Goal: Task Accomplishment & Management: Manage account settings

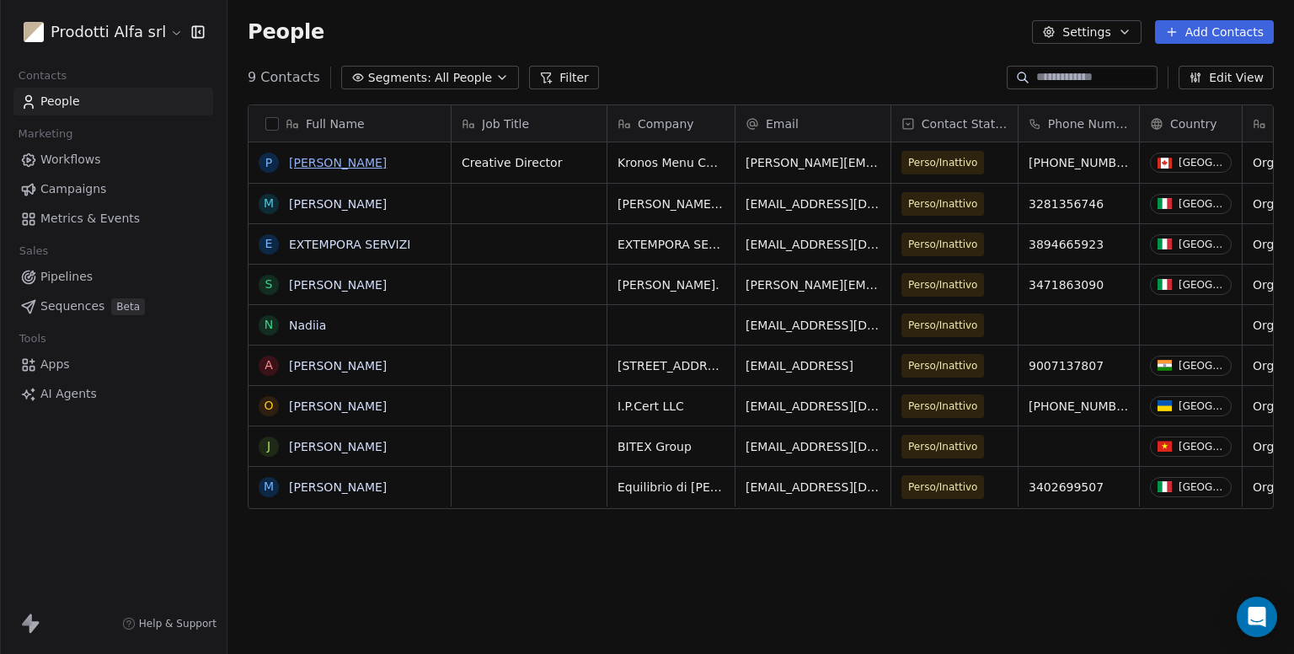
click at [330, 163] on link "[PERSON_NAME]" at bounding box center [338, 162] width 98 height 13
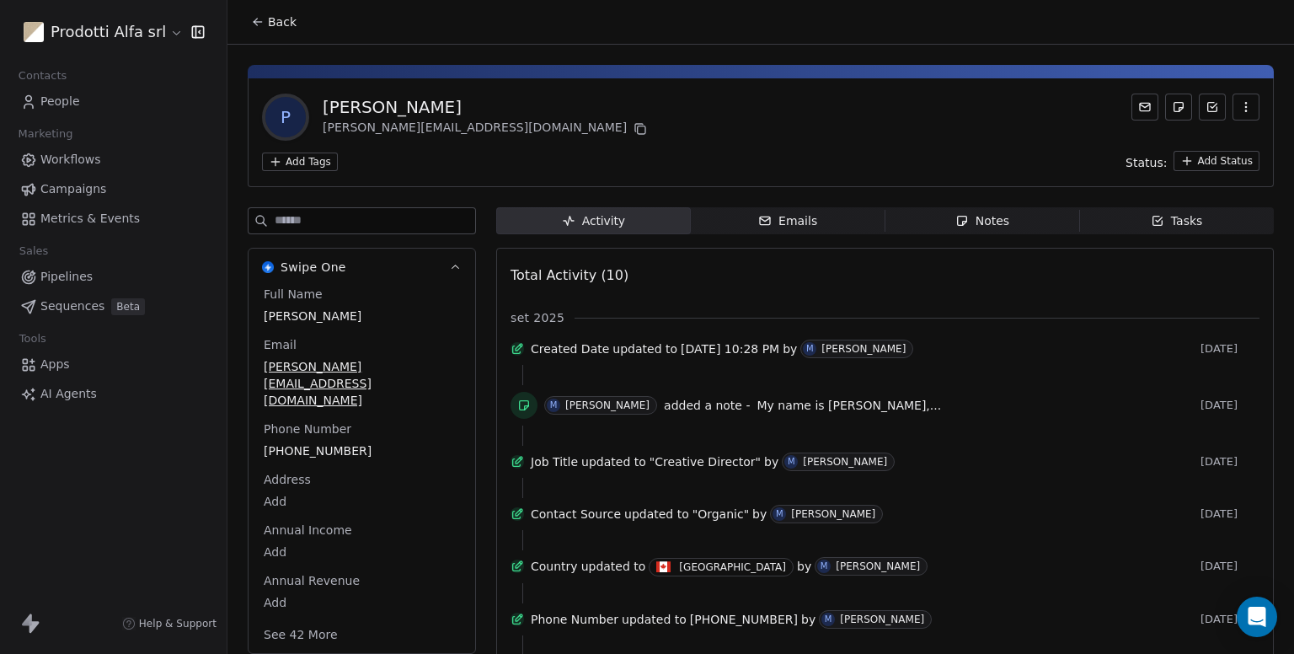
click at [957, 224] on icon "button" at bounding box center [961, 221] width 9 height 9
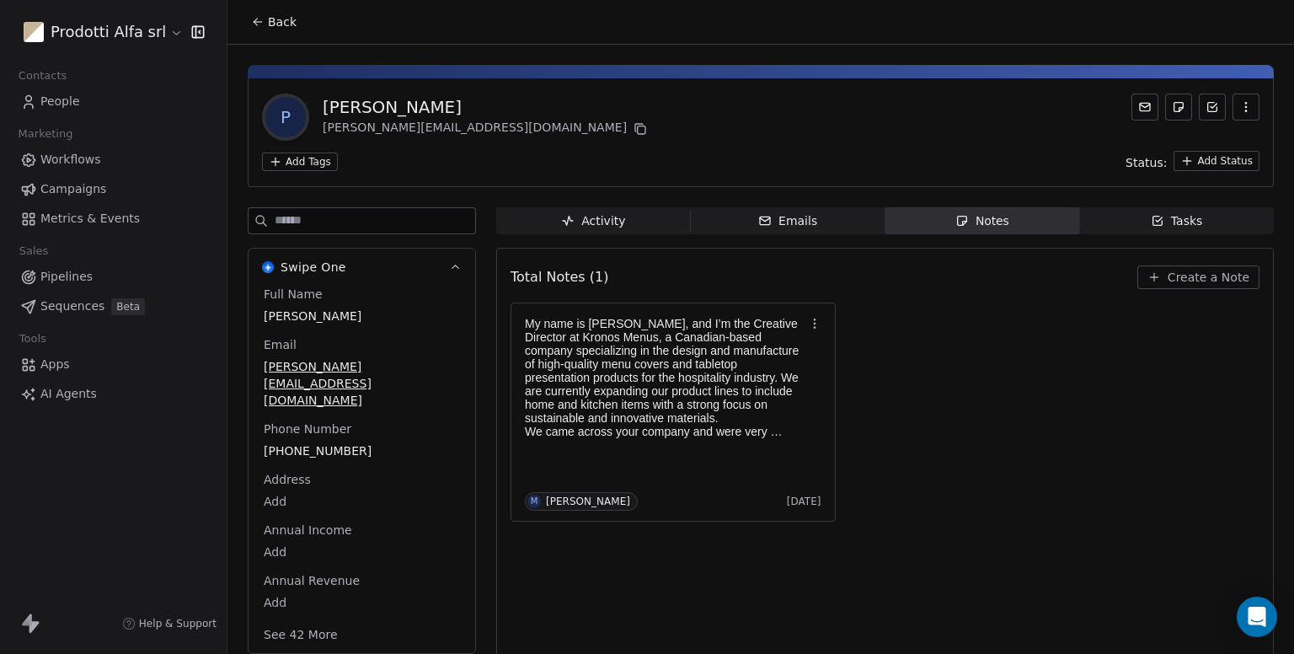
scroll to position [17, 0]
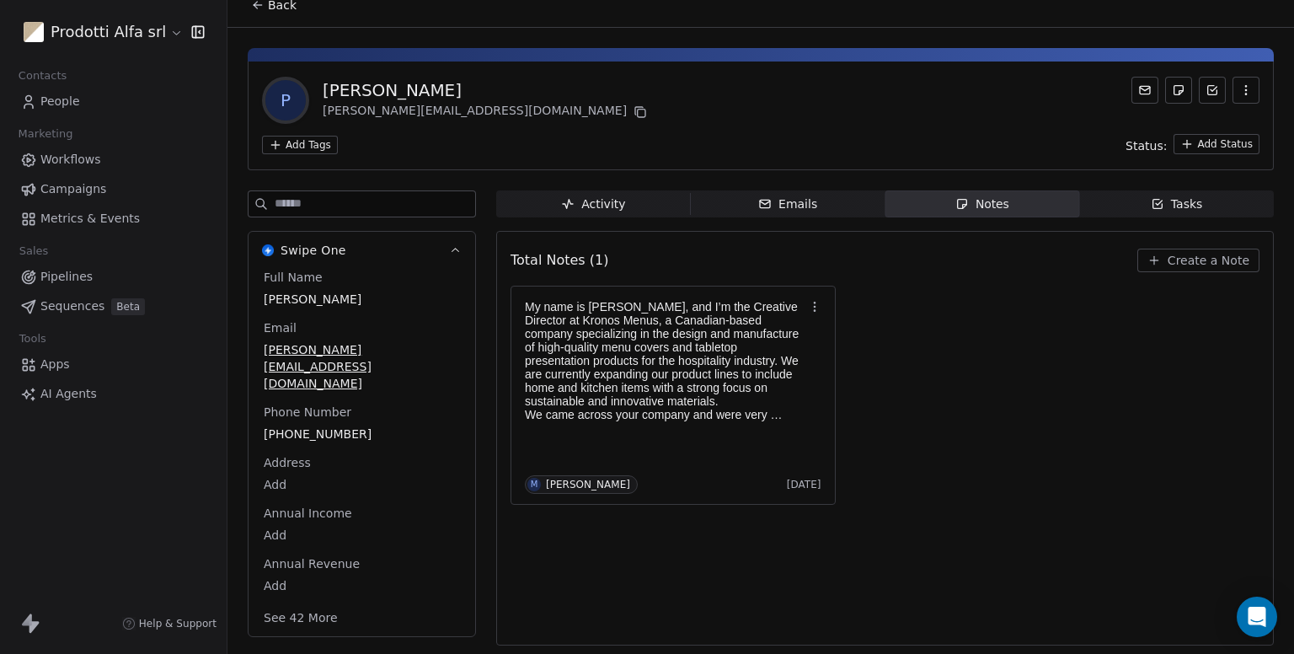
click at [111, 99] on link "People" at bounding box center [113, 102] width 200 height 28
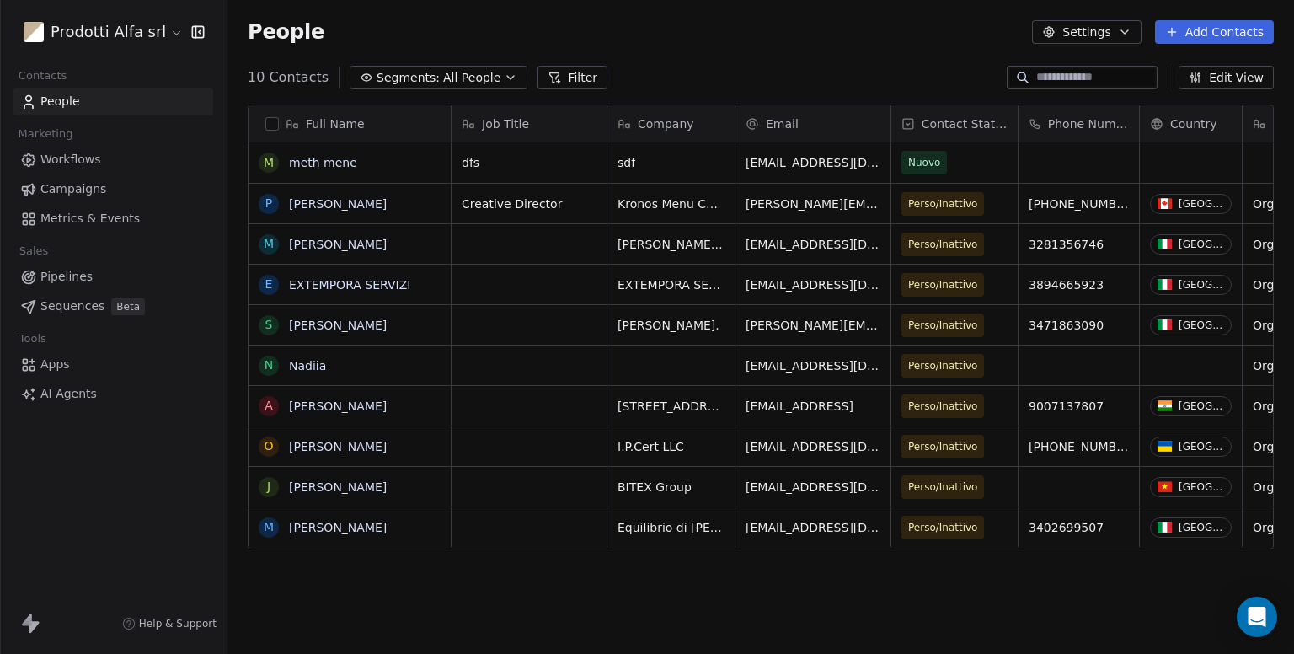
scroll to position [562, 1053]
click at [125, 159] on link "Workflows" at bounding box center [113, 160] width 200 height 28
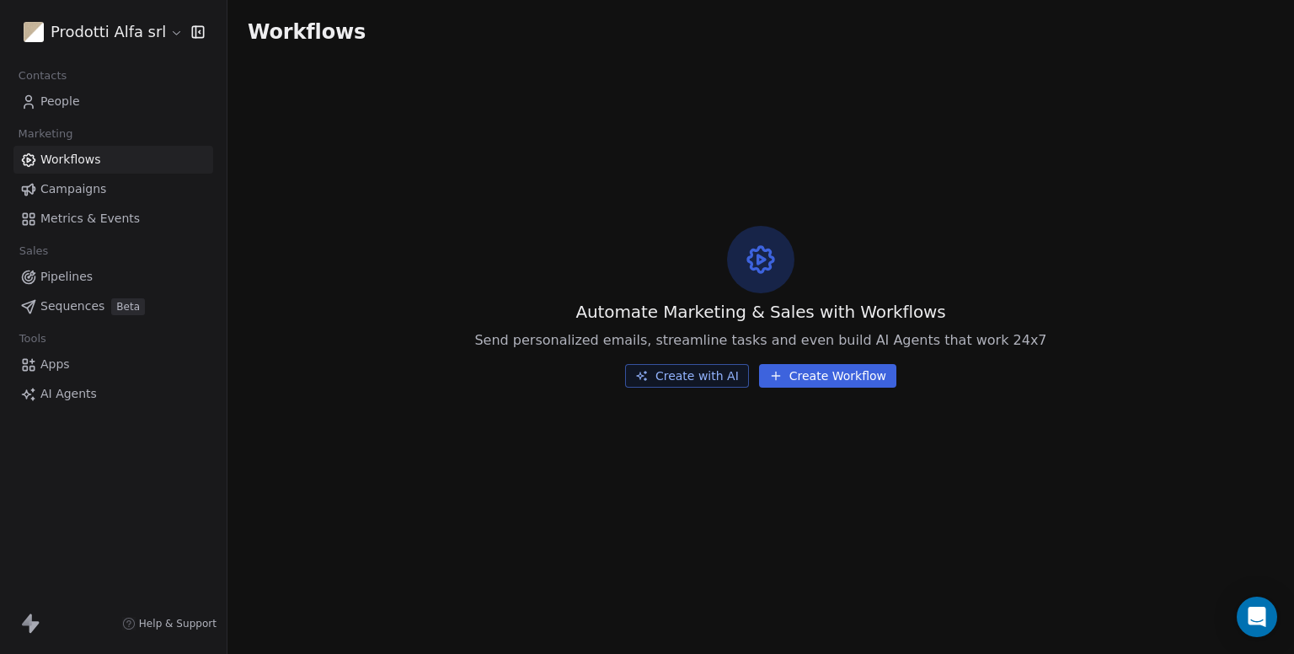
click at [105, 102] on link "People" at bounding box center [113, 102] width 200 height 28
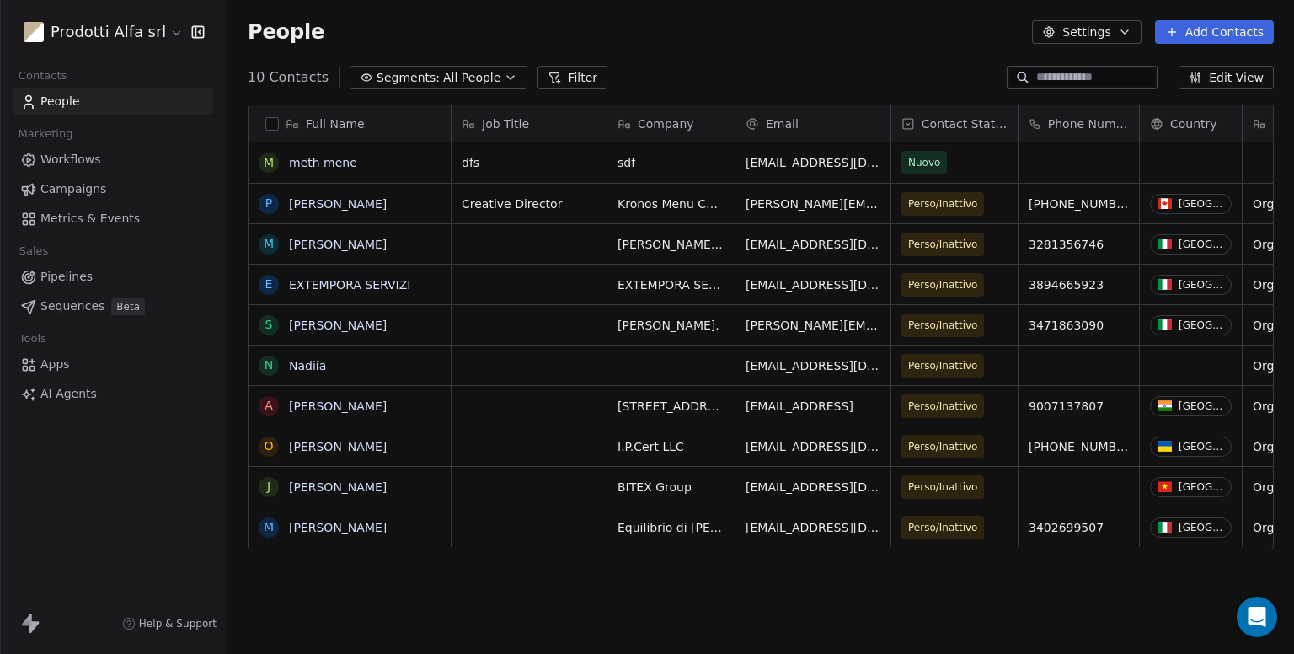
scroll to position [562, 1053]
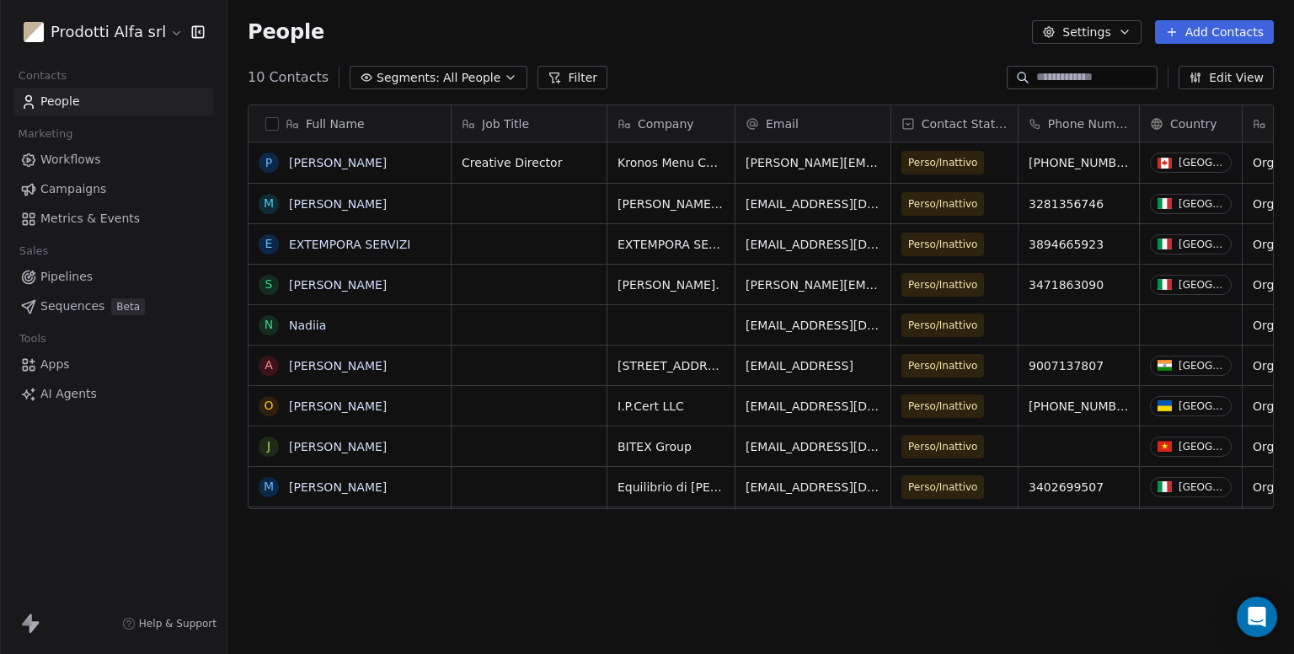
click at [147, 36] on html "Prodotti Alfa srl Contacts People Marketing Workflows Campaigns Metrics & Event…" at bounding box center [647, 327] width 1294 height 654
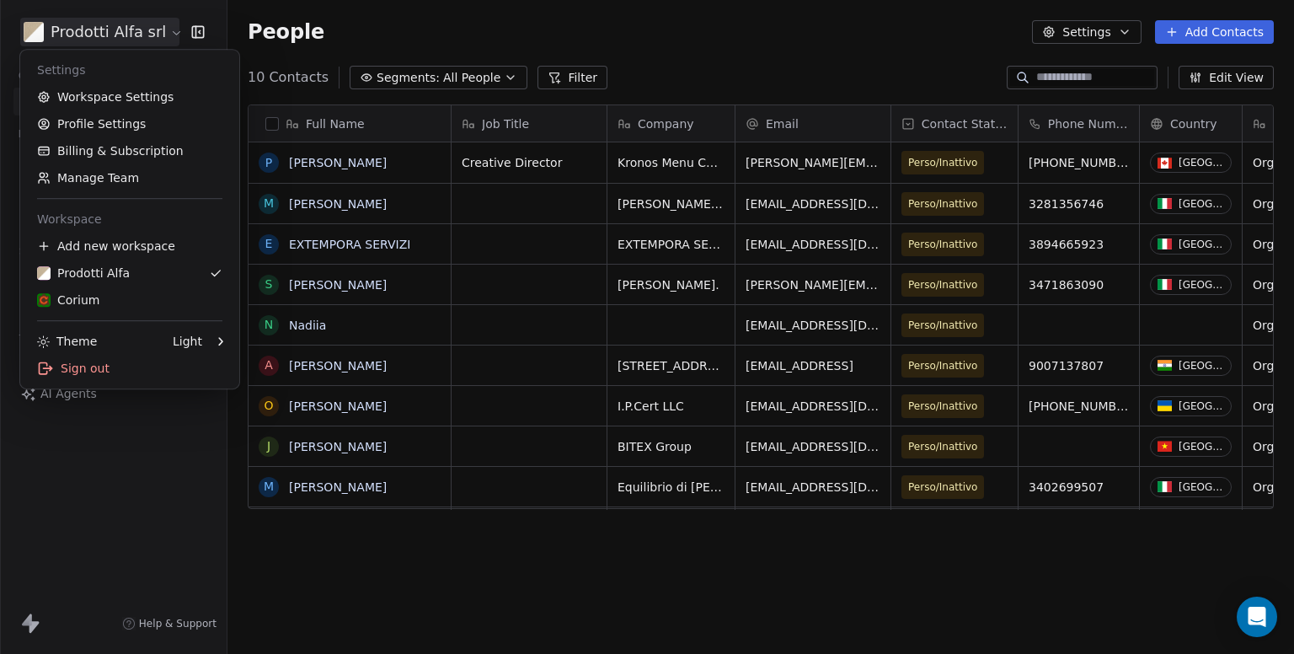
click at [355, 17] on html "Prodotti Alfa srl Contacts People Marketing Workflows Campaigns Metrics & Event…" at bounding box center [647, 327] width 1294 height 654
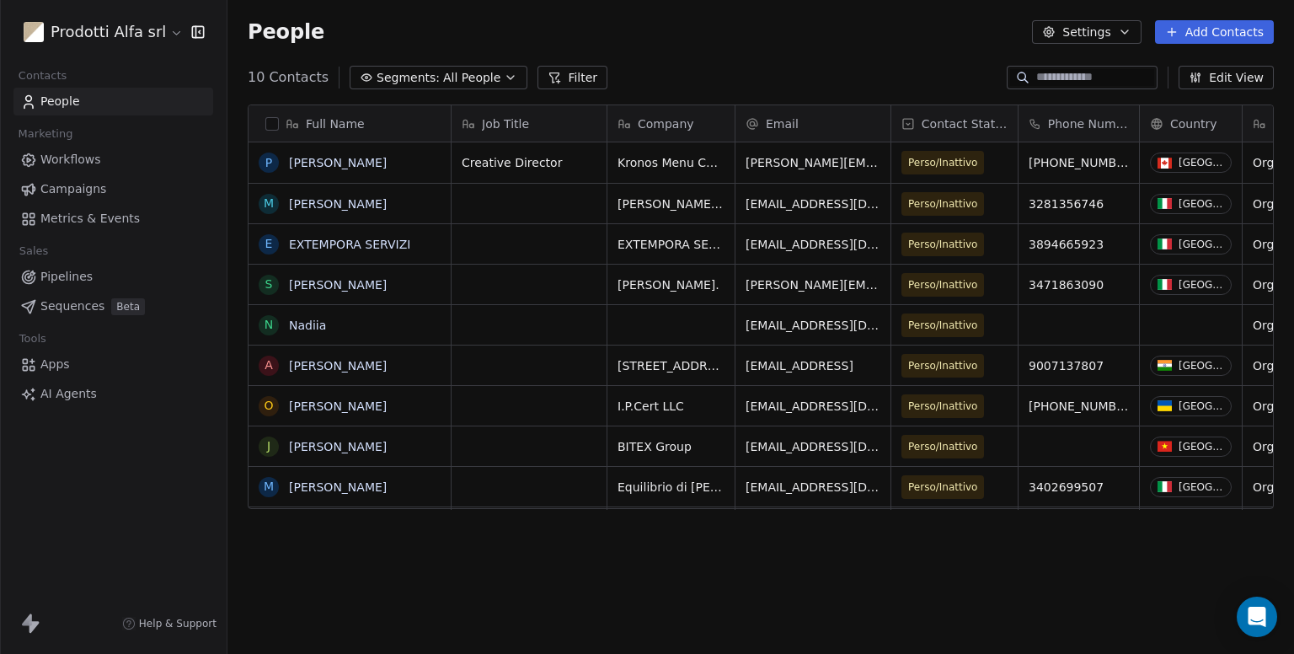
click at [142, 37] on html "Prodotti Alfa srl Contacts People Marketing Workflows Campaigns Metrics & Event…" at bounding box center [647, 327] width 1294 height 654
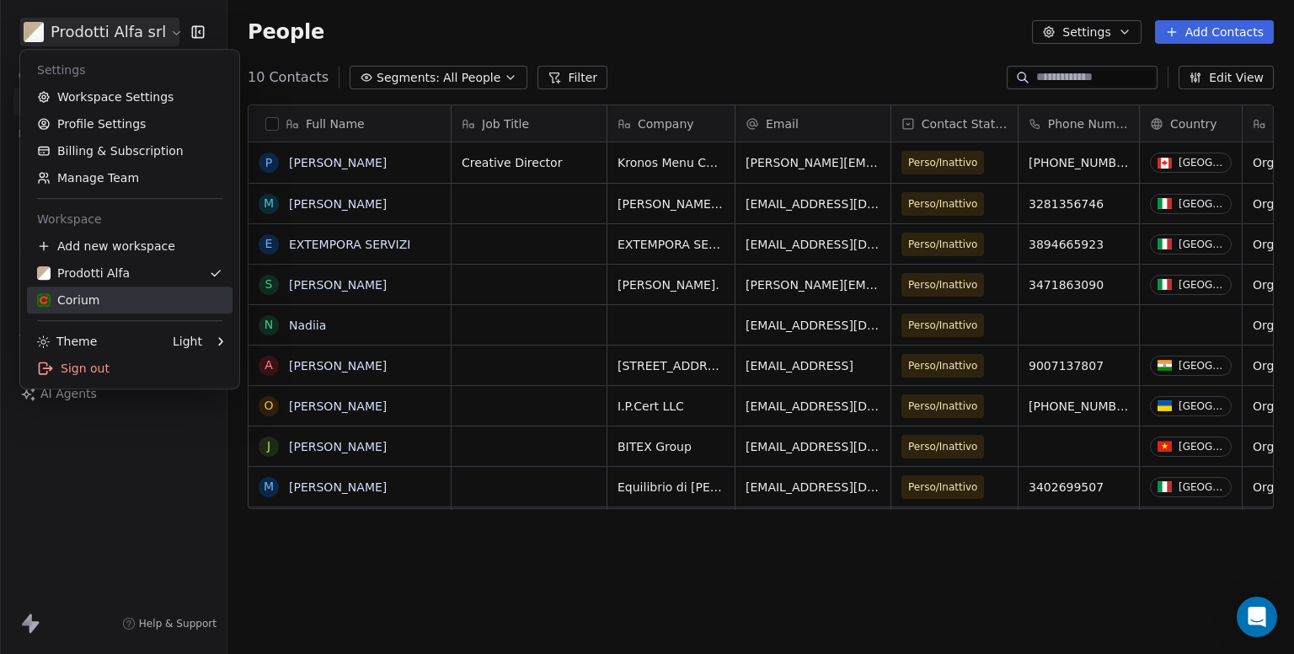
click at [83, 297] on div "Corium" at bounding box center [68, 300] width 63 height 17
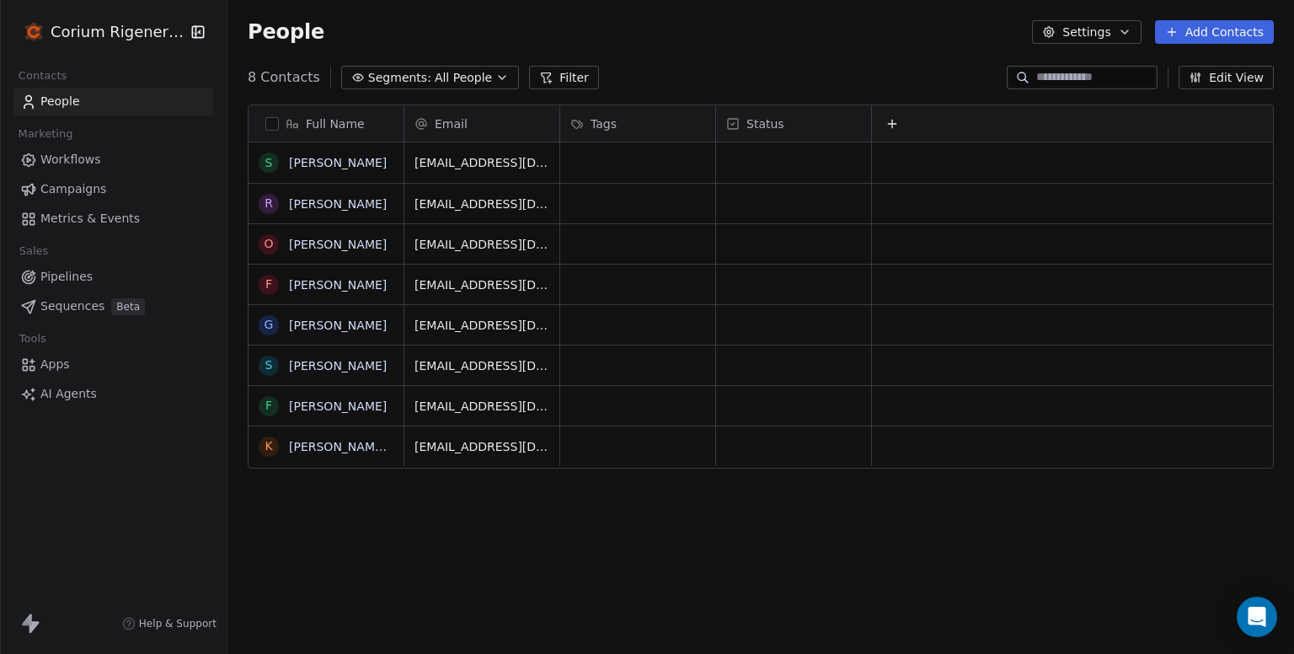
scroll to position [562, 1053]
click at [1212, 72] on button "Edit View" at bounding box center [1226, 78] width 95 height 24
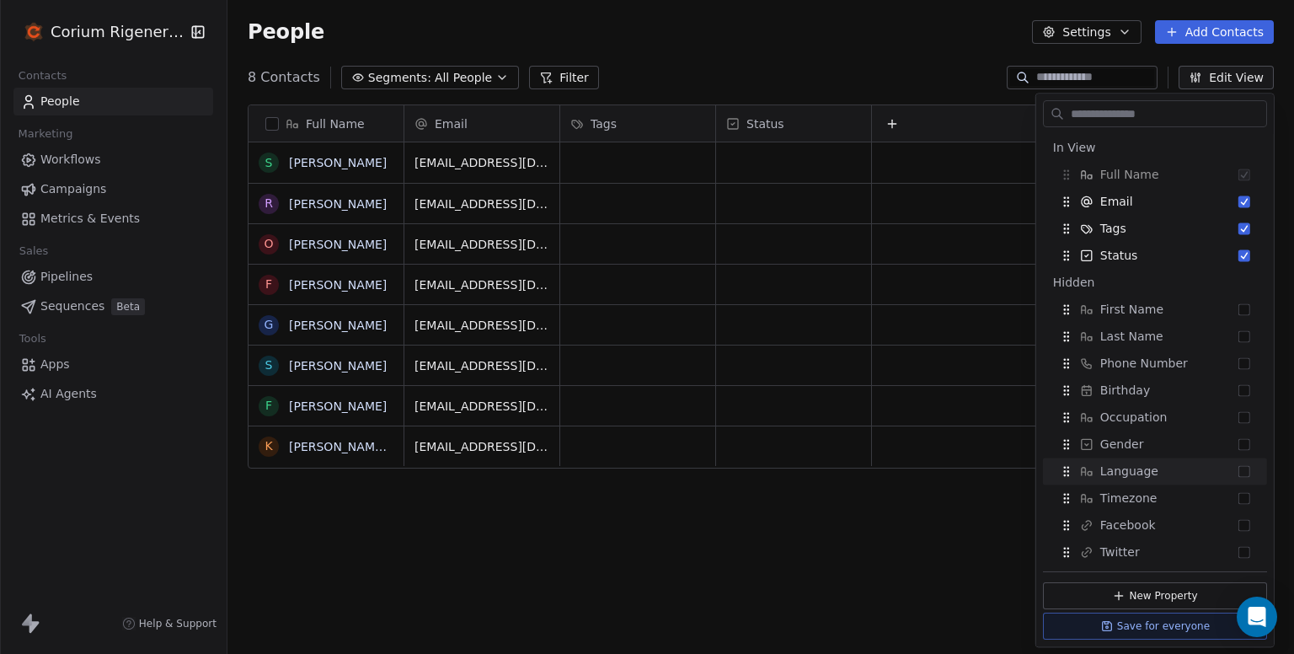
scroll to position [3, 0]
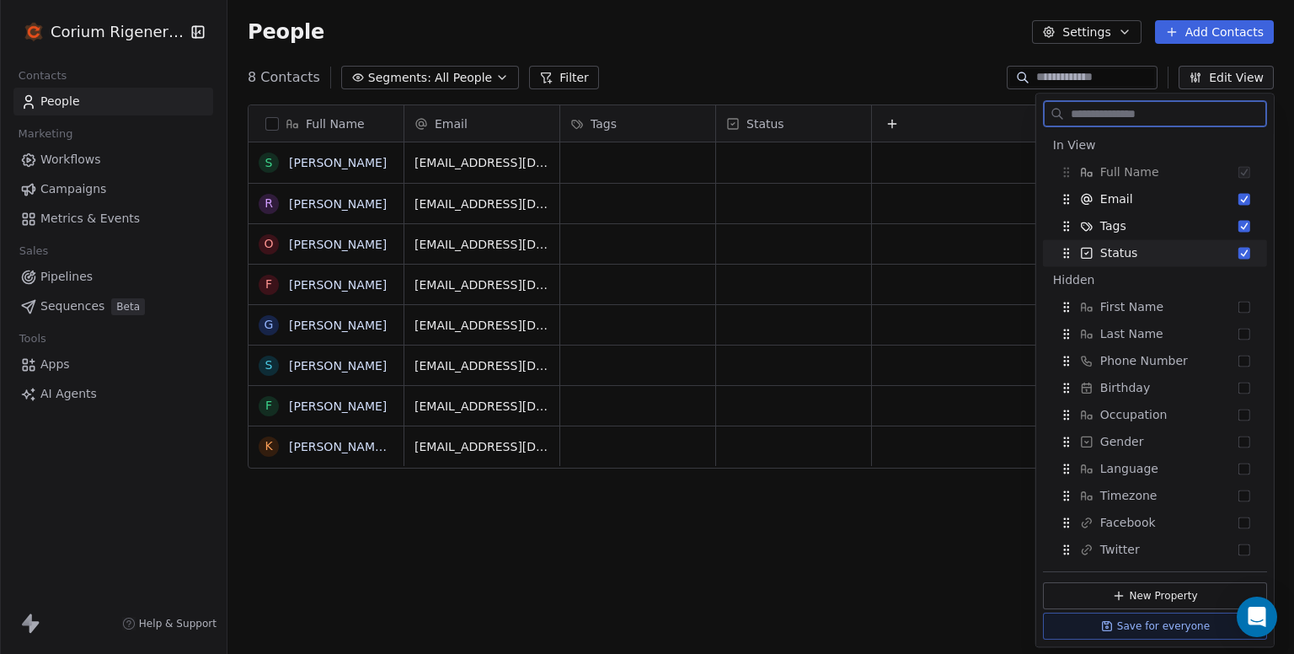
click at [1239, 248] on button "Suggestions" at bounding box center [1245, 253] width 12 height 12
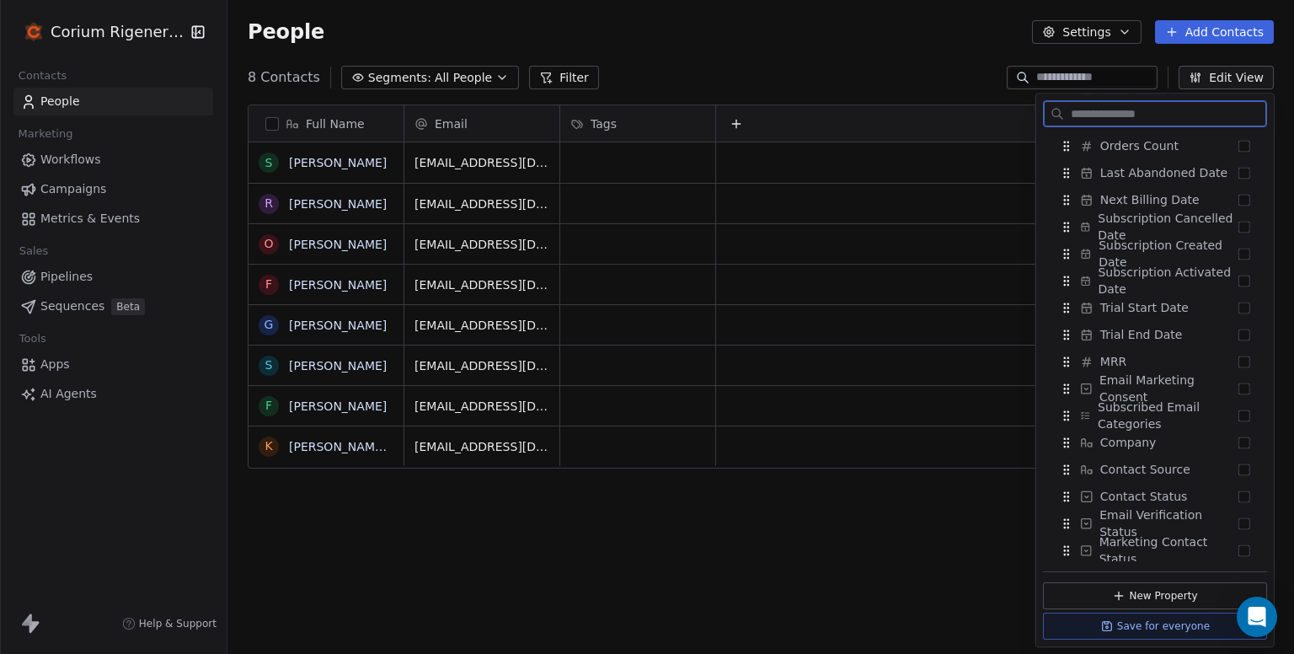
scroll to position [1028, 0]
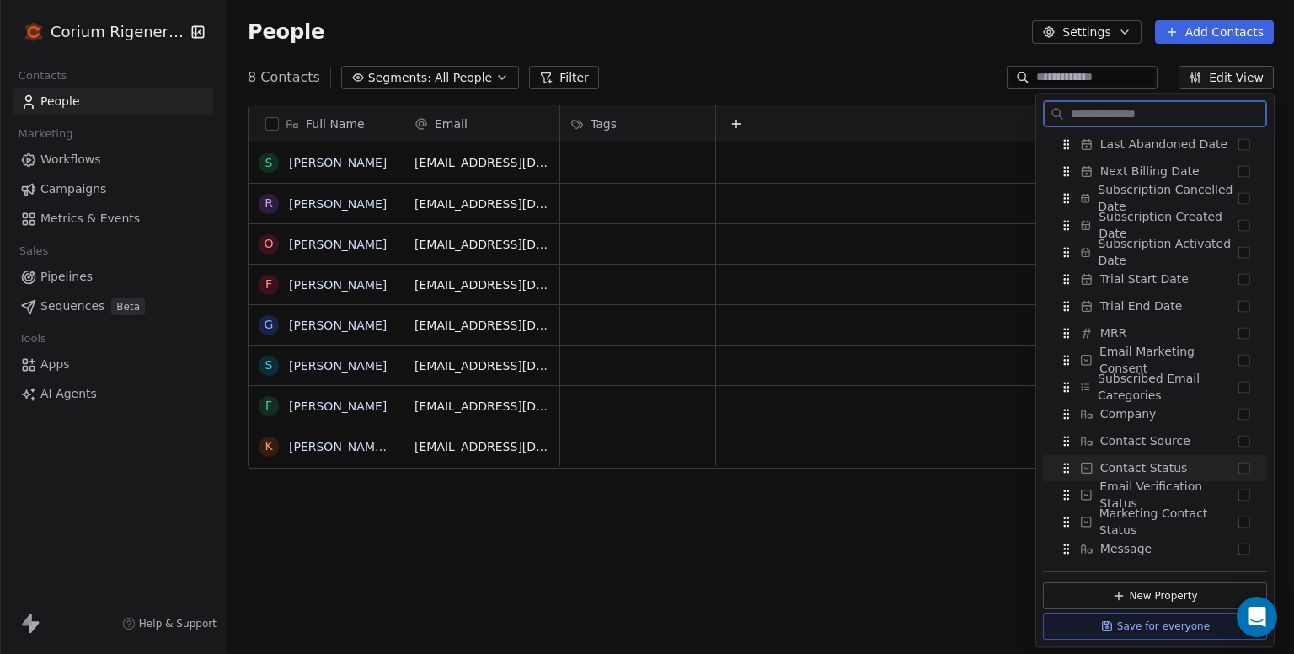
click at [1239, 468] on button "Suggestions" at bounding box center [1245, 468] width 12 height 12
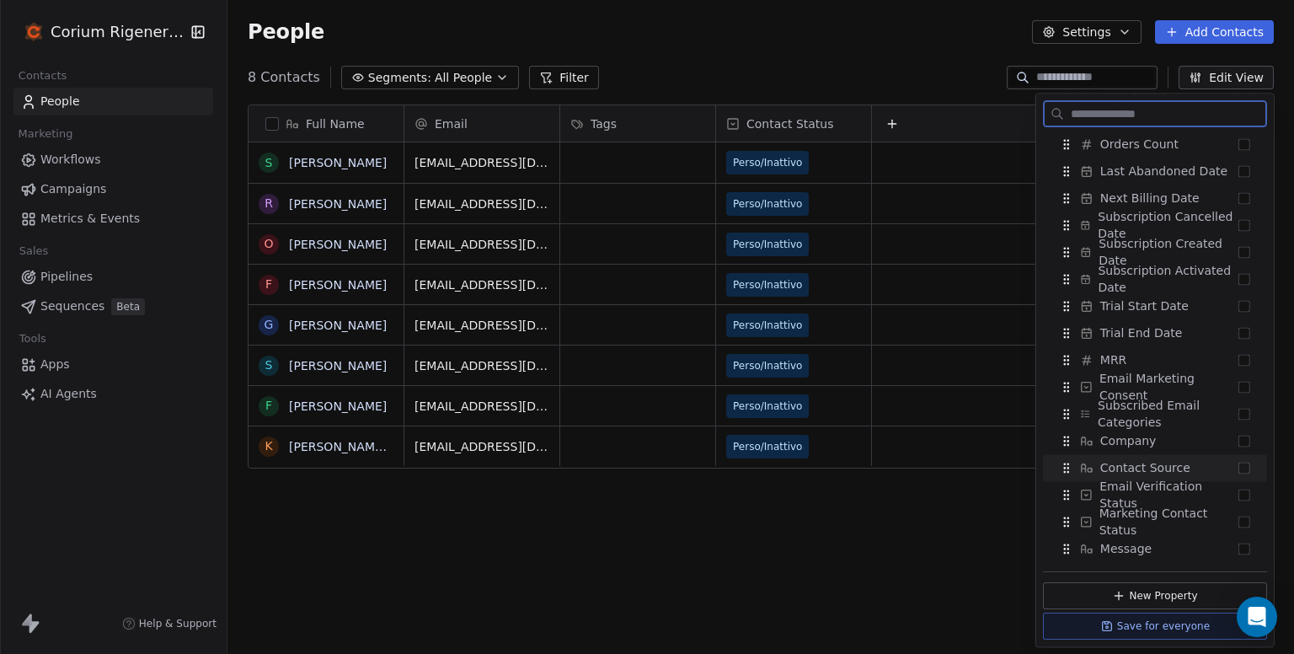
click at [1229, 473] on div "Contact Source" at bounding box center [1155, 467] width 211 height 27
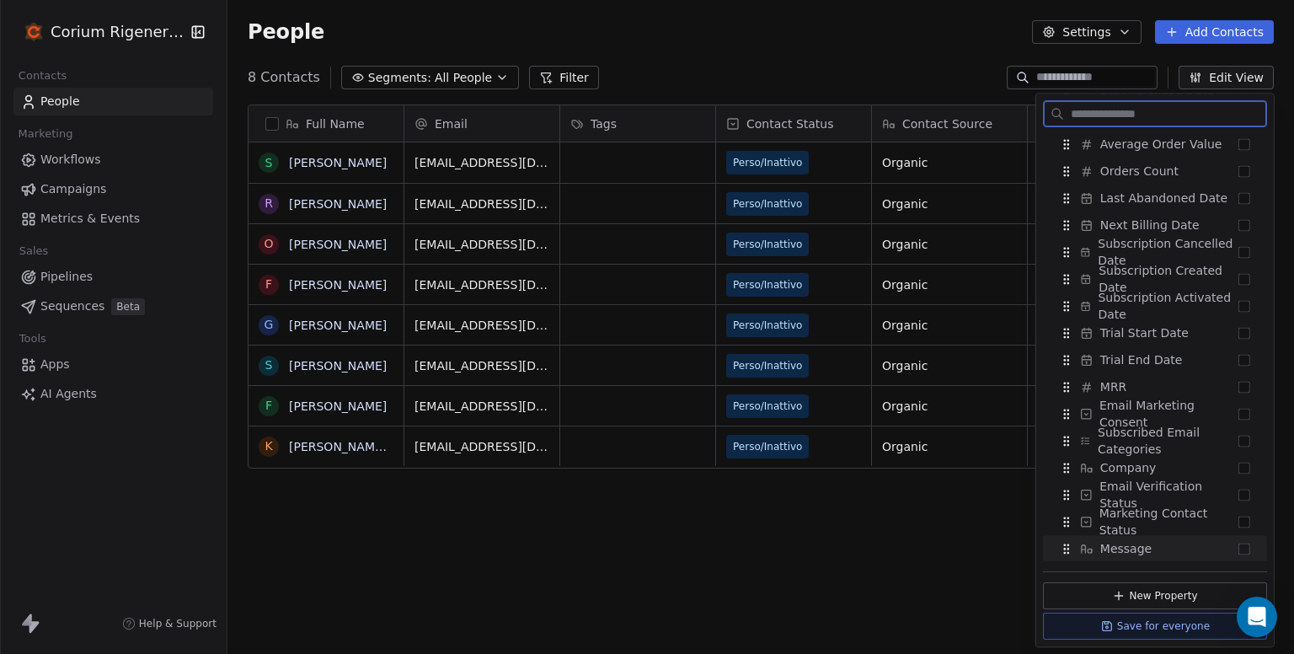
click at [1239, 547] on button "Suggestions" at bounding box center [1245, 549] width 12 height 12
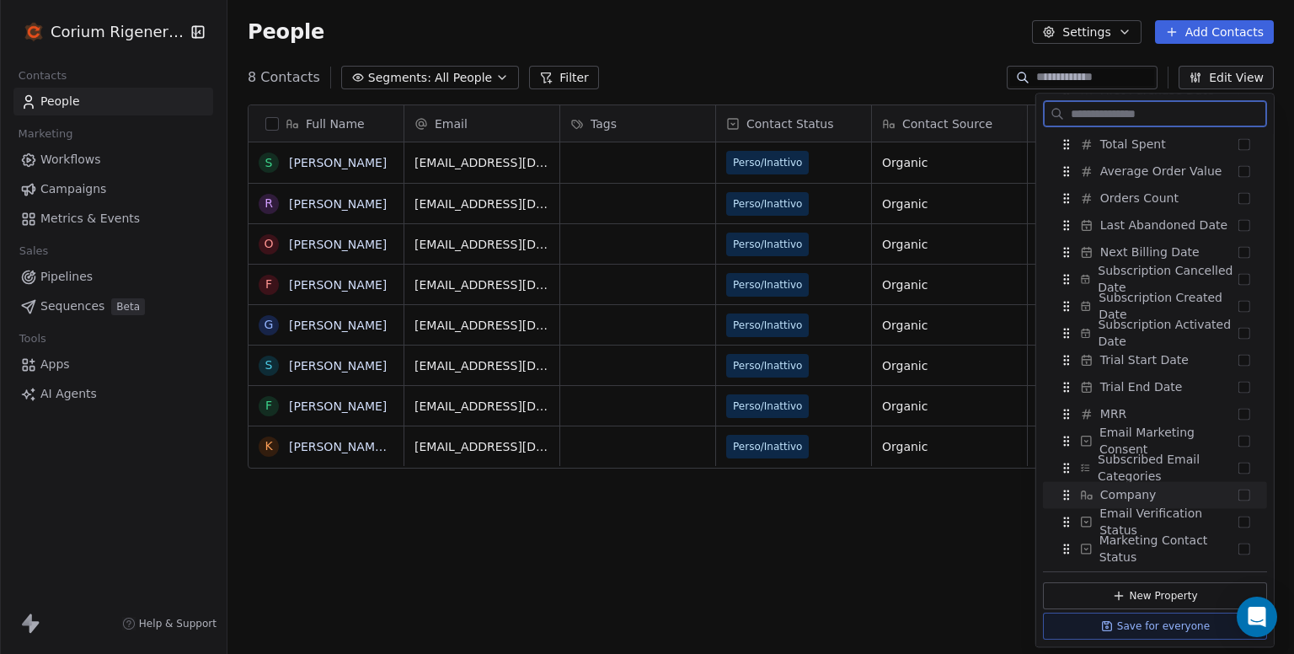
click at [1239, 492] on button "Suggestions" at bounding box center [1245, 495] width 12 height 12
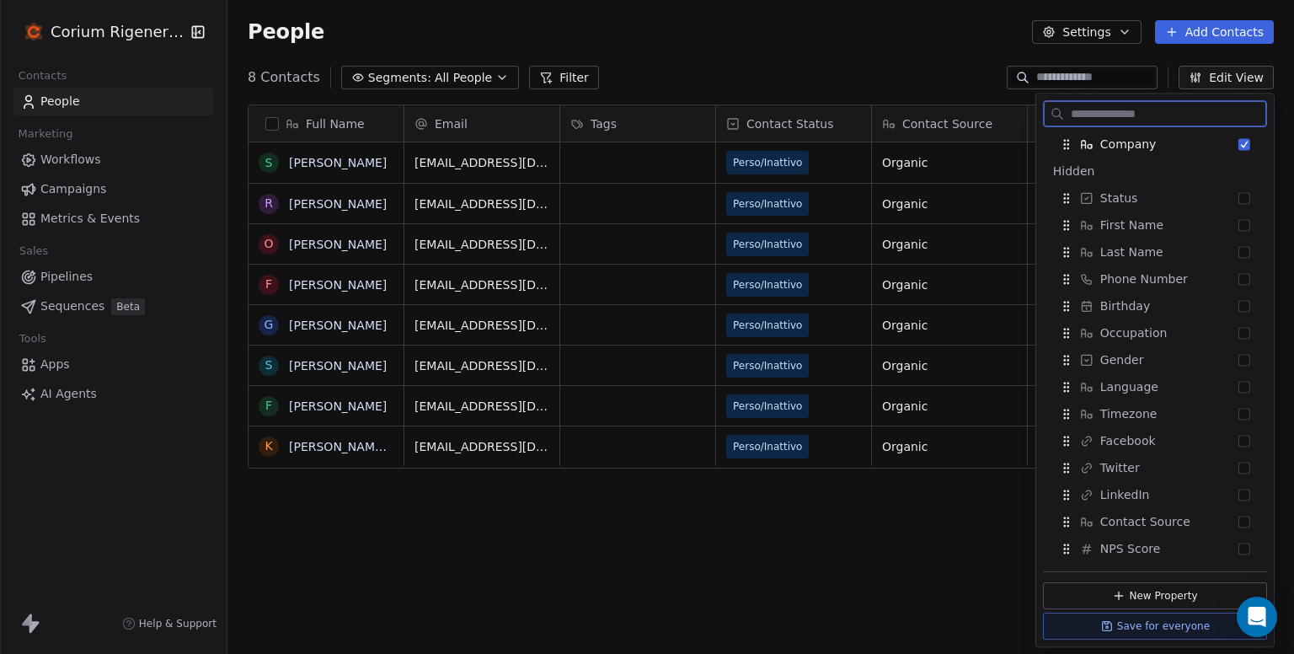
scroll to position [0, 0]
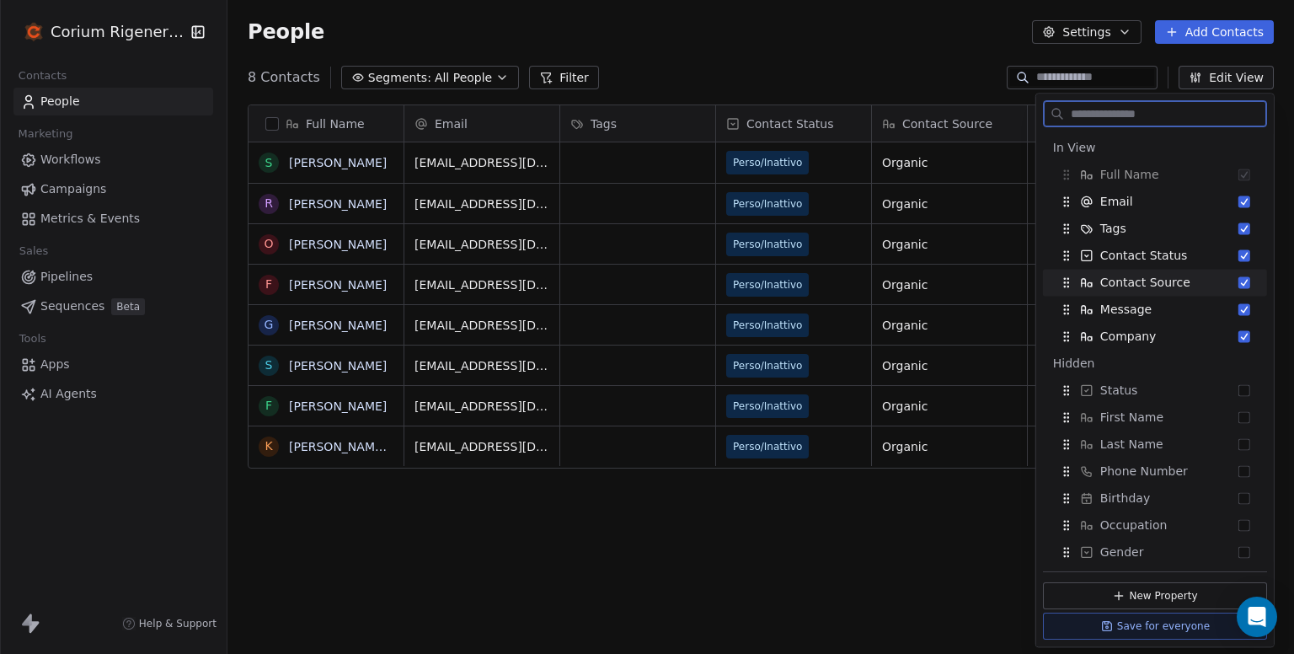
click at [1239, 281] on button "Suggestions" at bounding box center [1245, 282] width 12 height 12
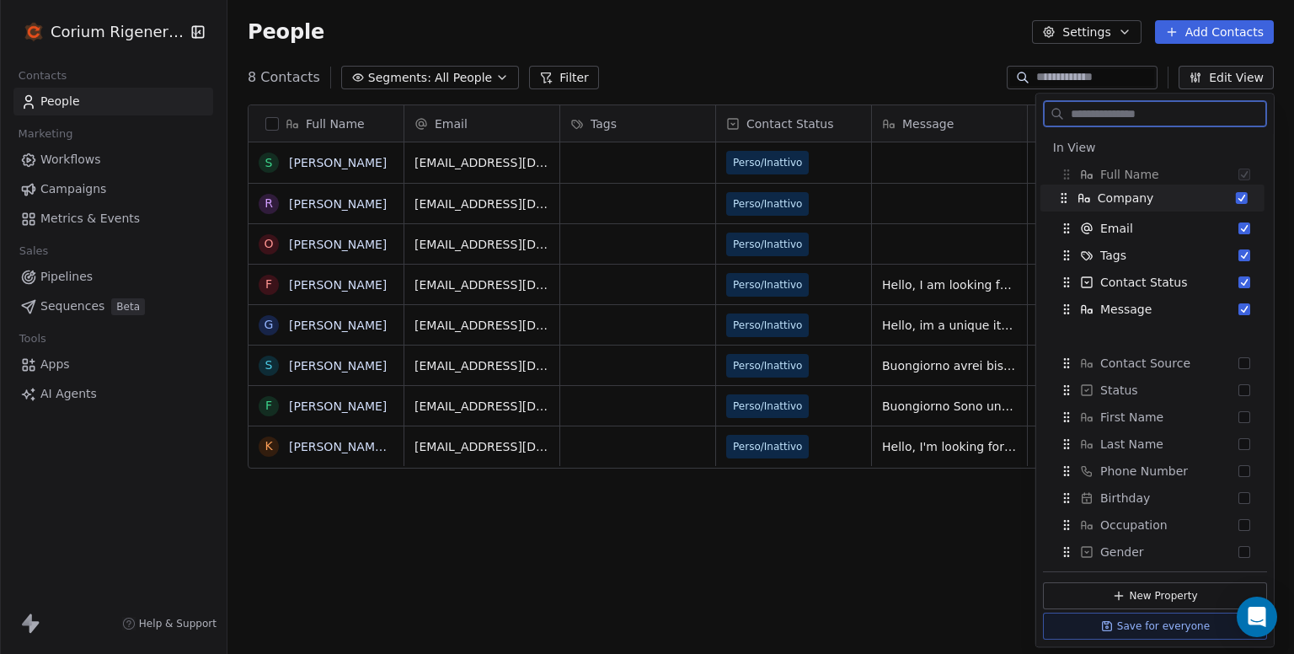
drag, startPoint x: 1065, startPoint y: 309, endPoint x: 1062, endPoint y: 199, distance: 110.5
click at [1062, 199] on icon "Suggestions" at bounding box center [1062, 198] width 1 height 1
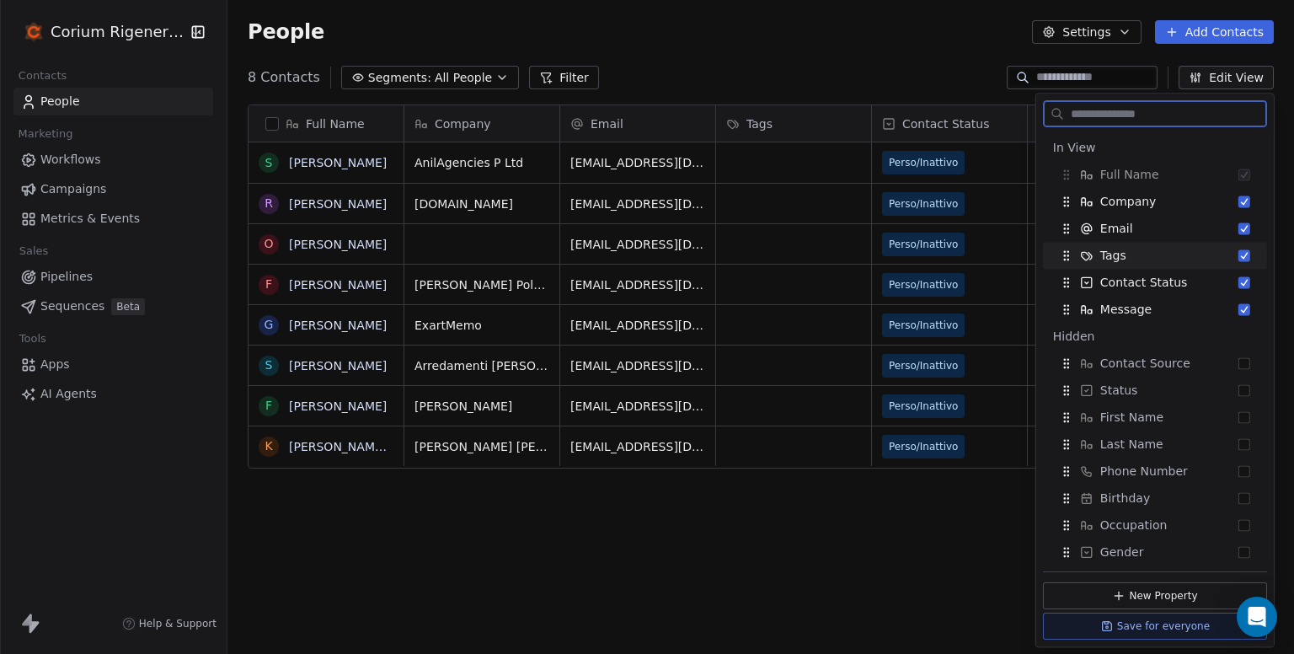
click at [1239, 255] on button "Suggestions" at bounding box center [1245, 255] width 12 height 12
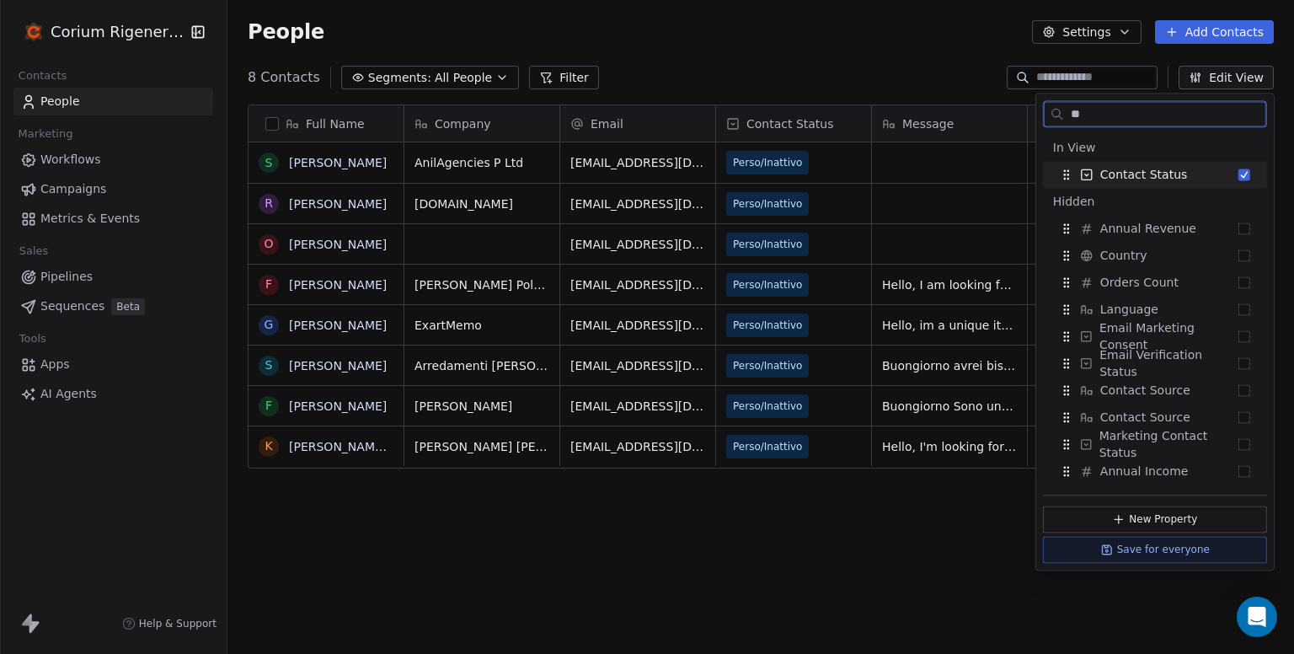
type input "*"
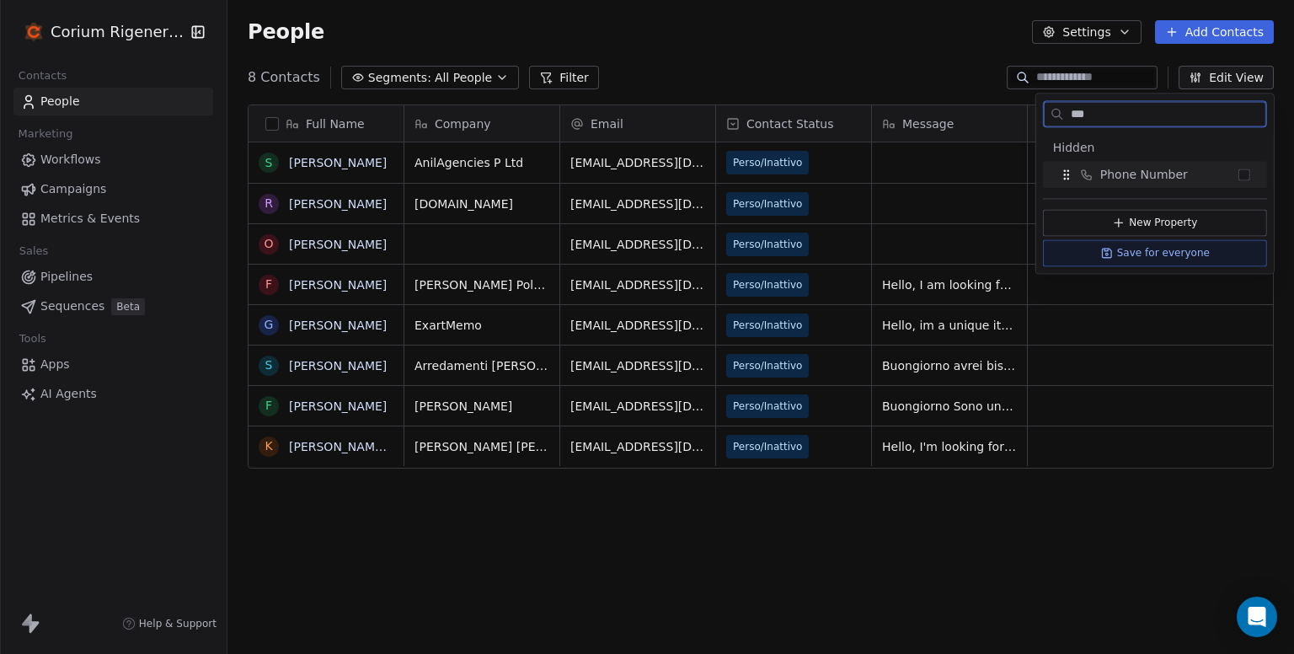
click at [1241, 169] on button "Suggestions" at bounding box center [1245, 175] width 12 height 12
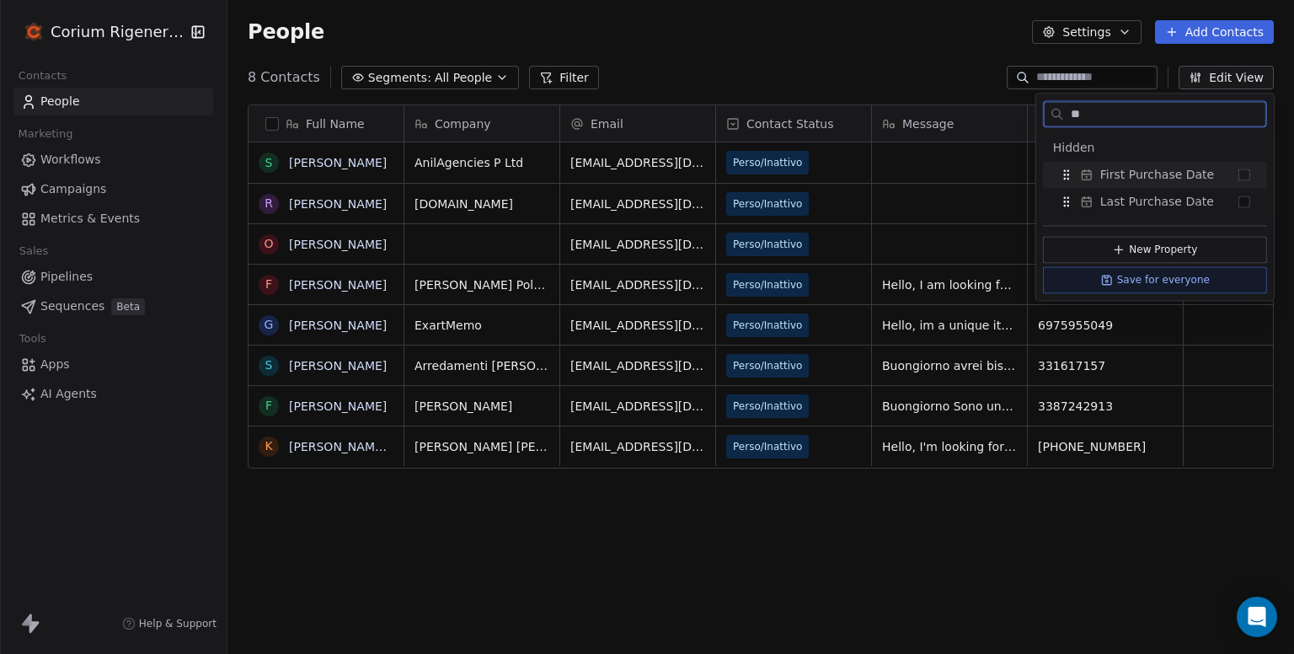
type input "*"
click at [1242, 174] on button "Suggestions" at bounding box center [1245, 175] width 12 height 12
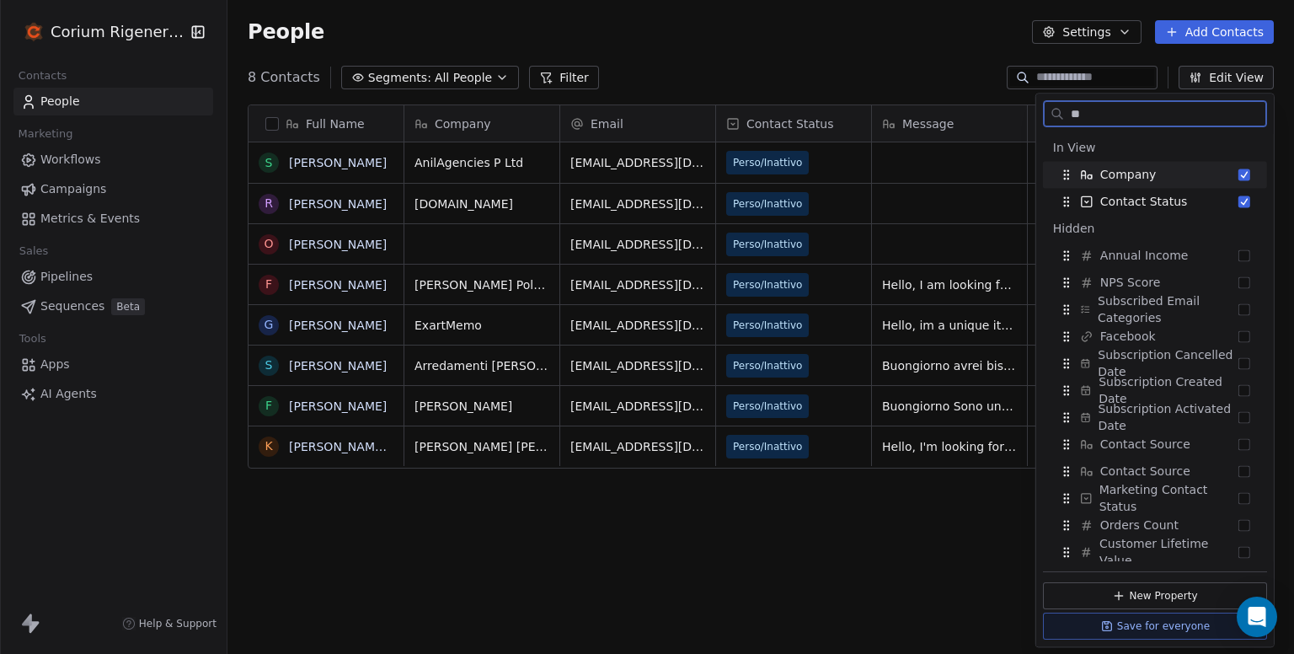
type input "*"
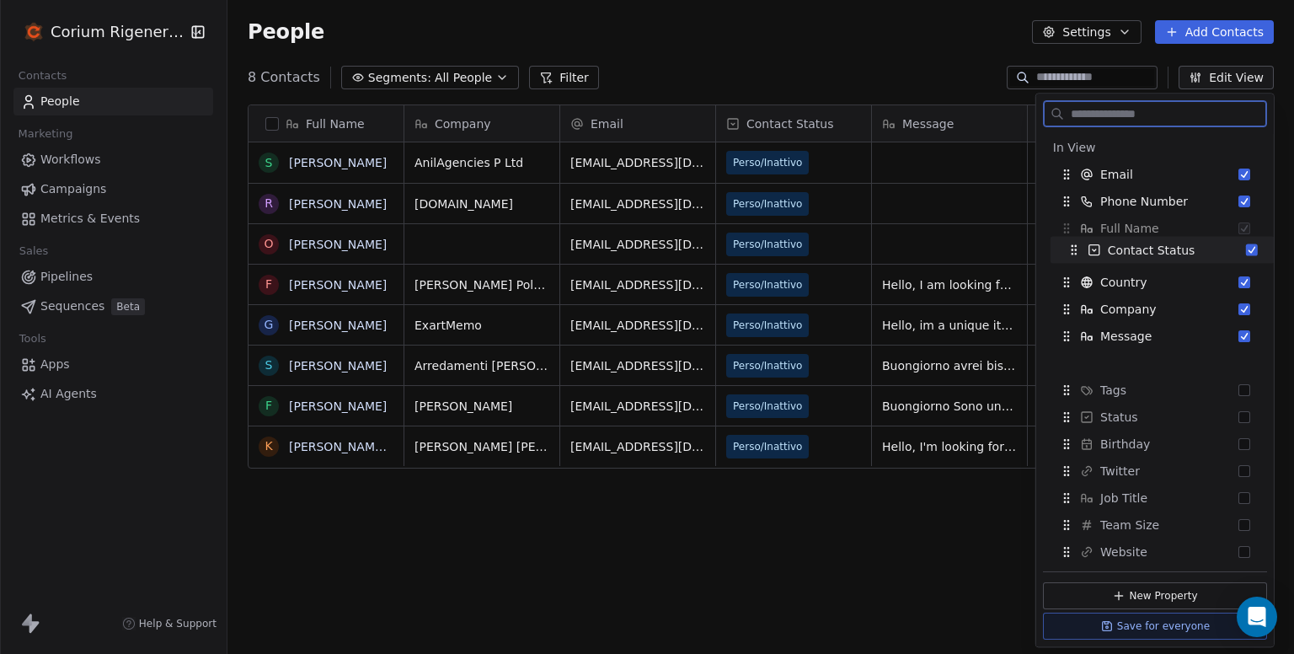
drag, startPoint x: 1064, startPoint y: 337, endPoint x: 1072, endPoint y: 252, distance: 85.5
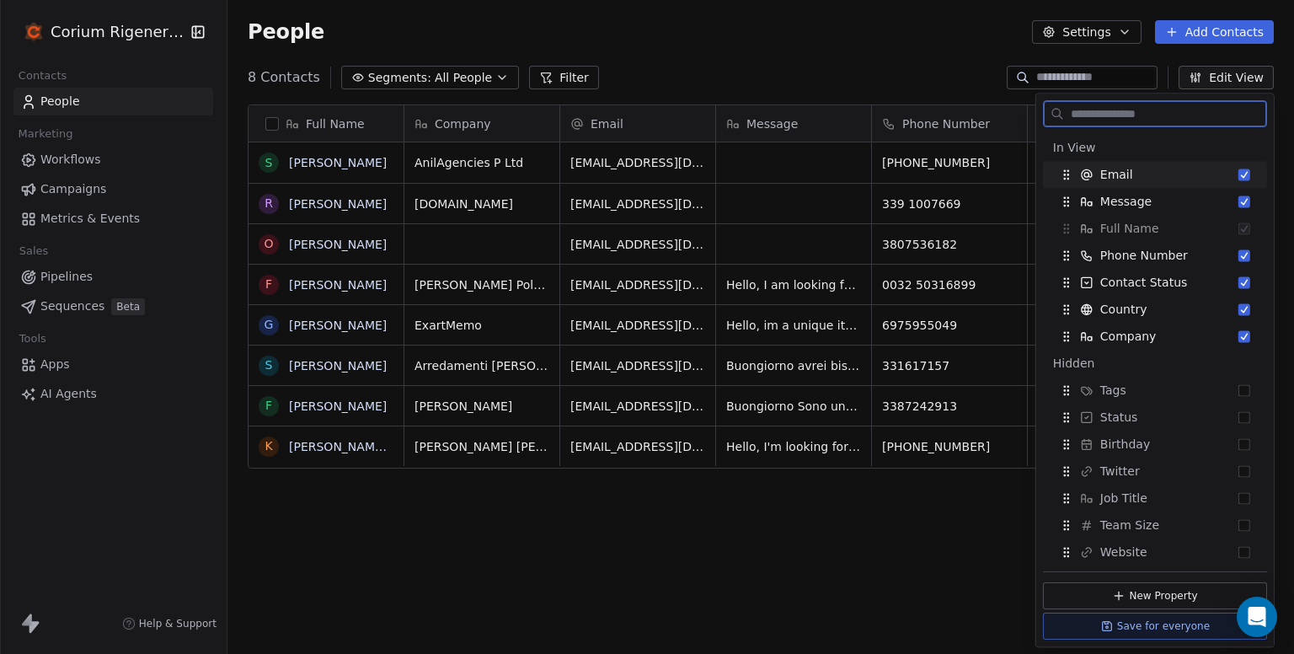
drag, startPoint x: 1068, startPoint y: 230, endPoint x: 1064, endPoint y: 172, distance: 58.3
click at [1064, 172] on div "In View Email Message Full Name Phone Number Contact Status Country Company" at bounding box center [1155, 242] width 224 height 216
drag, startPoint x: 1067, startPoint y: 199, endPoint x: 1069, endPoint y: 228, distance: 29.6
click at [1069, 228] on icon "Suggestions" at bounding box center [1069, 234] width 13 height 13
drag, startPoint x: 1065, startPoint y: 203, endPoint x: 1070, endPoint y: 263, distance: 60.0
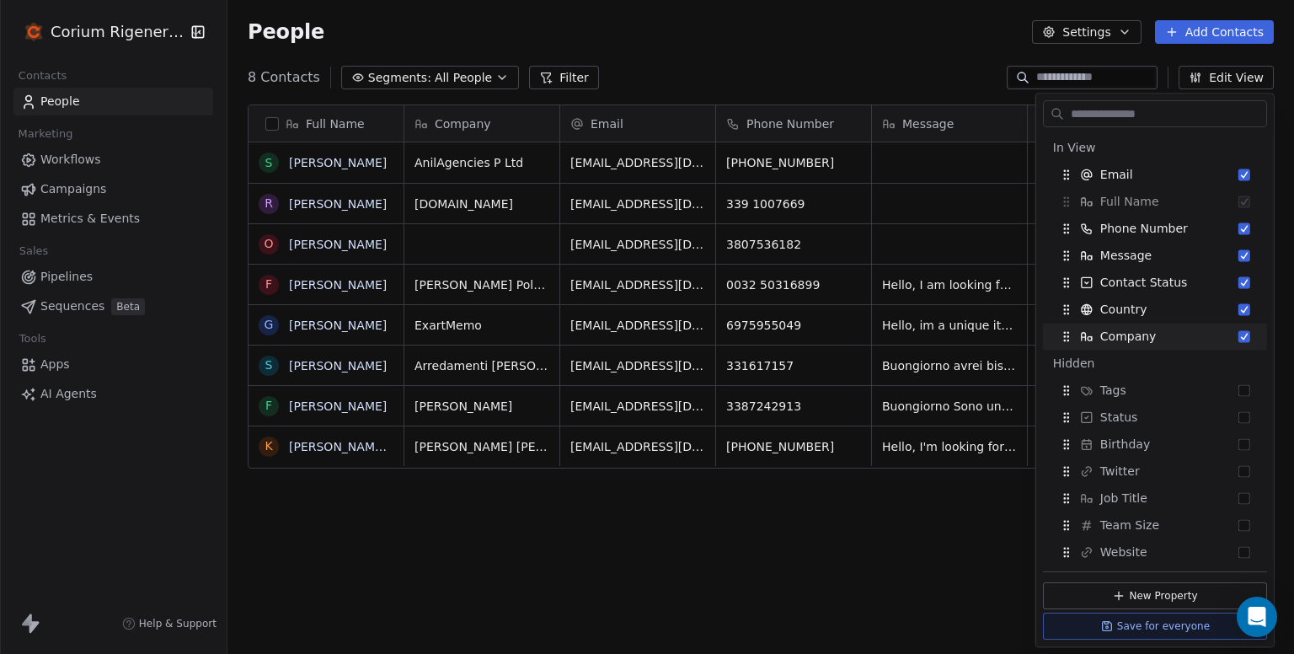
click at [876, 568] on div "Full Name S [PERSON_NAME] R [PERSON_NAME] O [PERSON_NAME] F [PERSON_NAME] G [PE…" at bounding box center [761, 379] width 1067 height 576
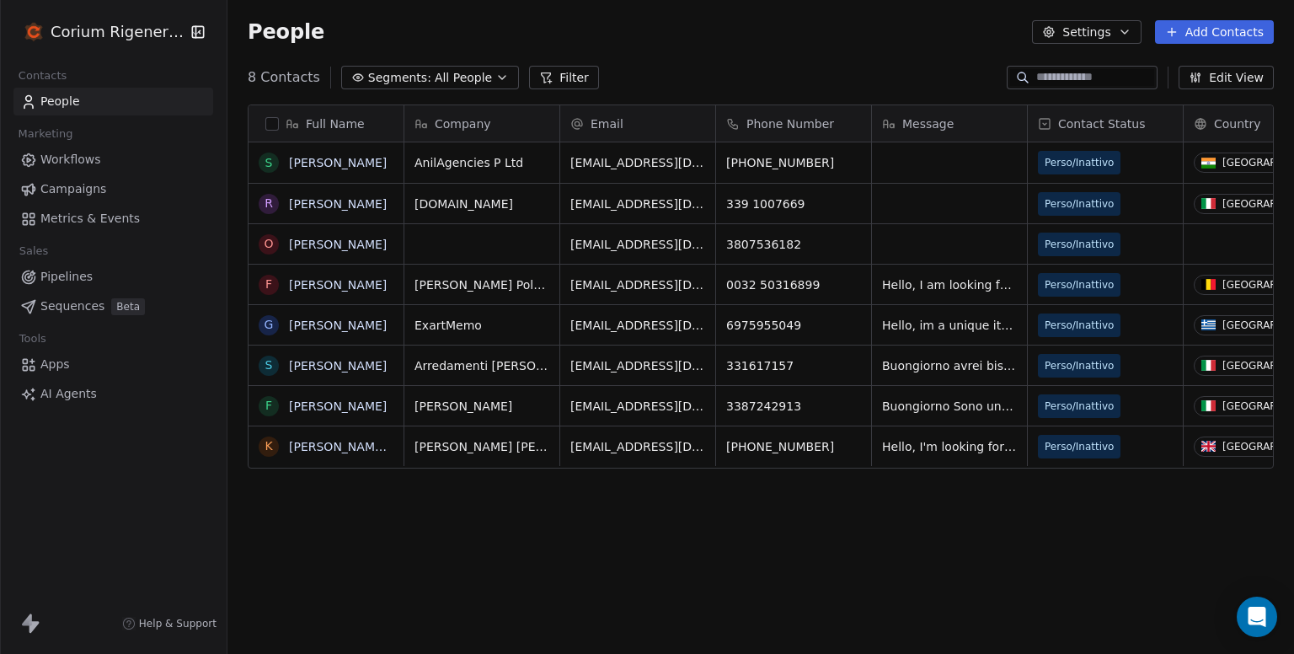
click at [1238, 78] on button "Edit View" at bounding box center [1226, 78] width 95 height 24
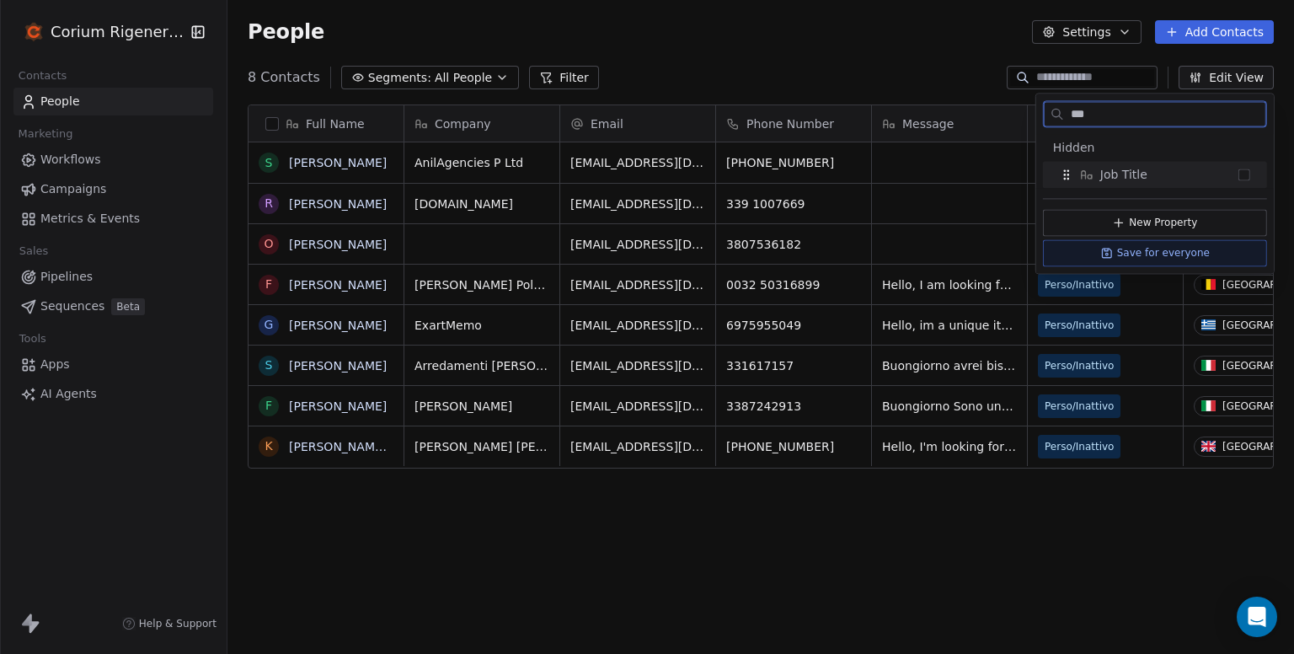
click at [1246, 174] on button "Suggestions" at bounding box center [1245, 175] width 12 height 12
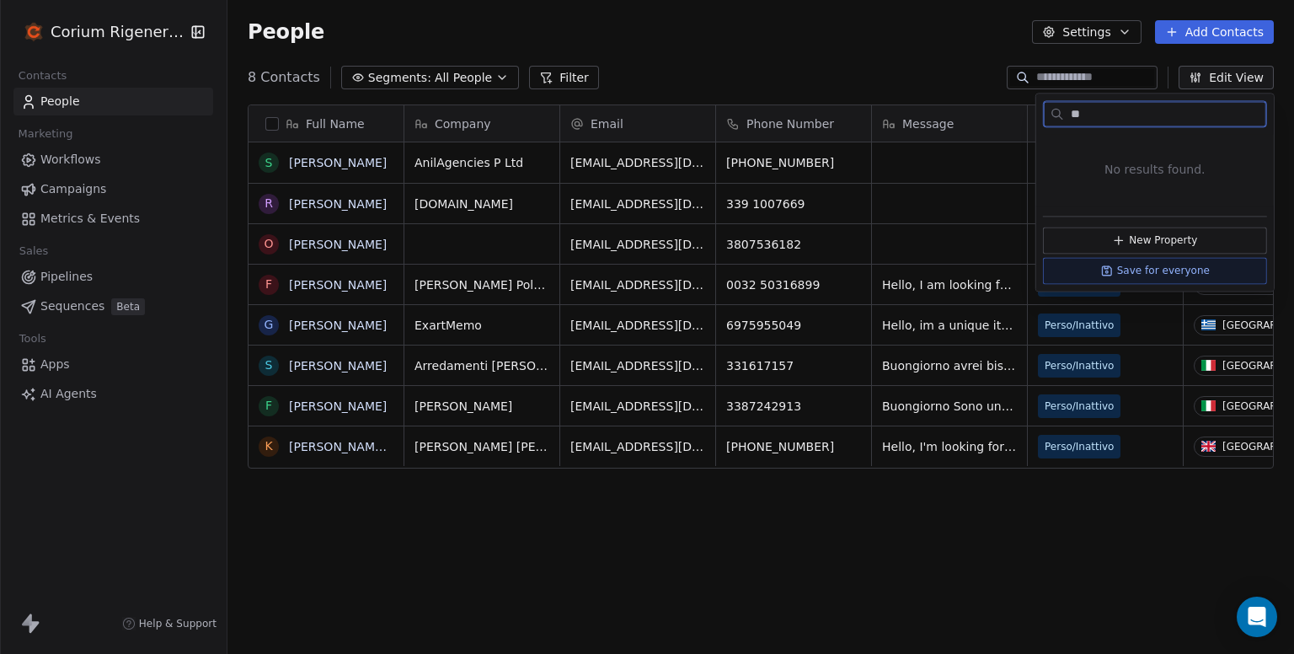
type input "*"
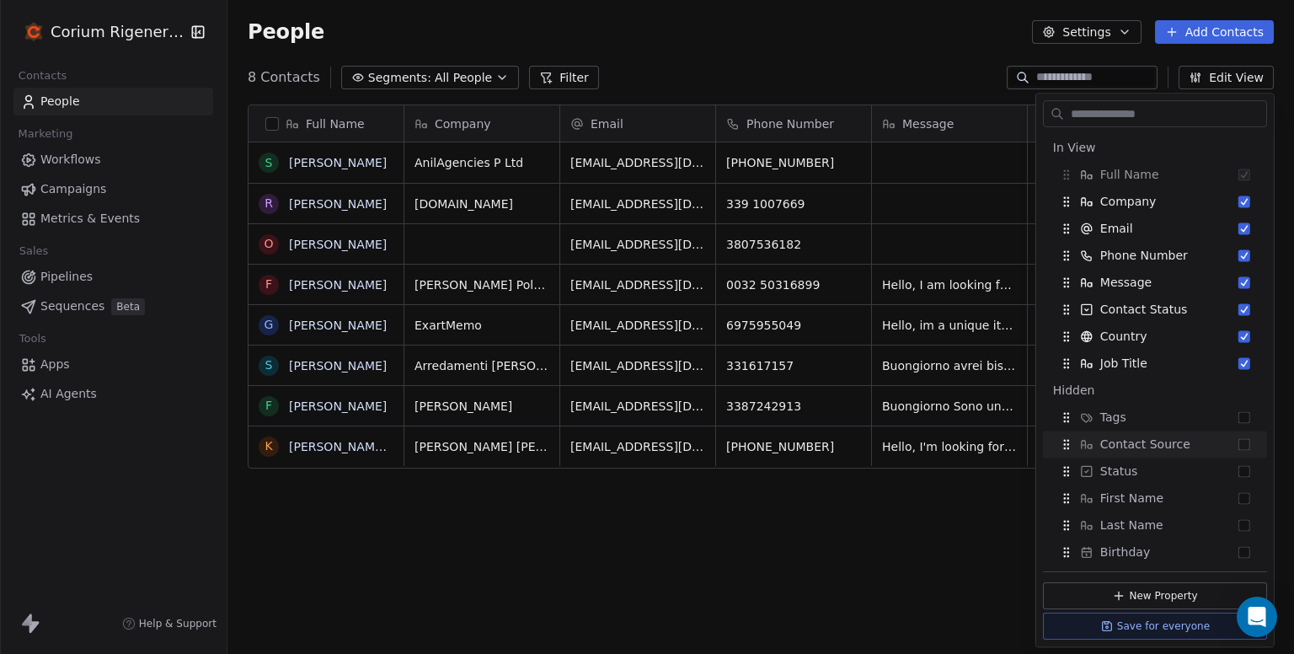
click at [819, 624] on div "Full Name S [PERSON_NAME] R [PERSON_NAME] O [PERSON_NAME] F [PERSON_NAME] G [PE…" at bounding box center [761, 379] width 1067 height 576
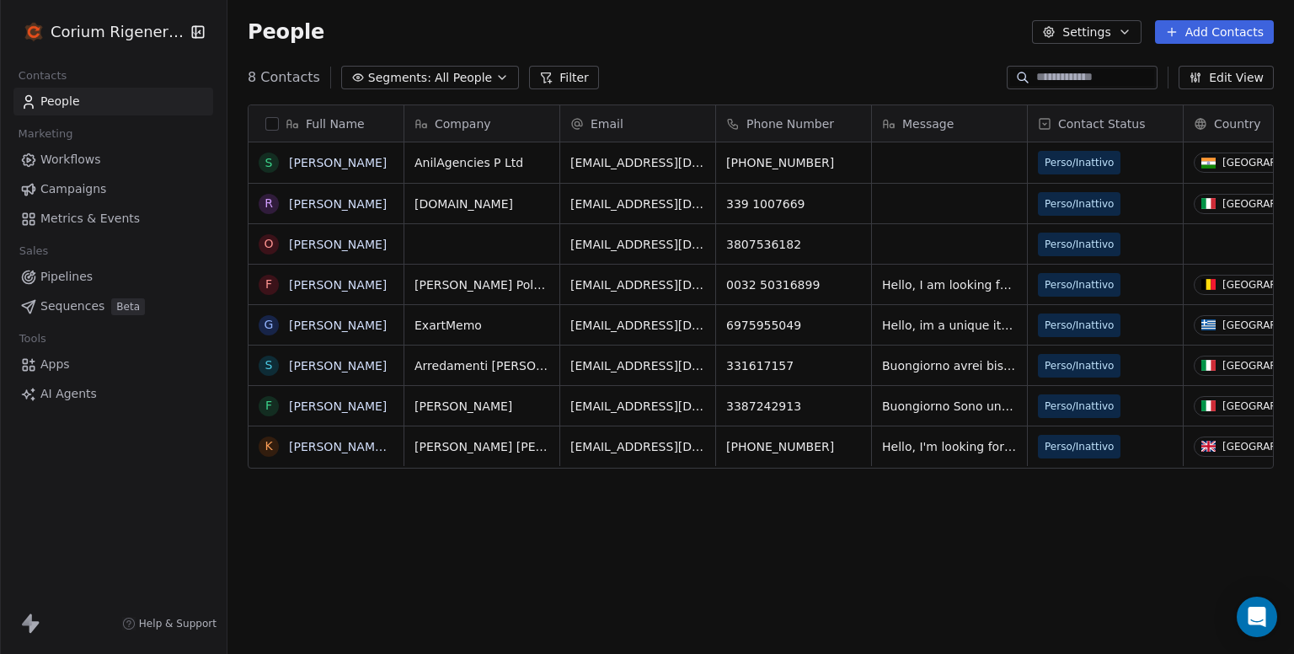
click at [1210, 79] on button "Edit View" at bounding box center [1226, 78] width 95 height 24
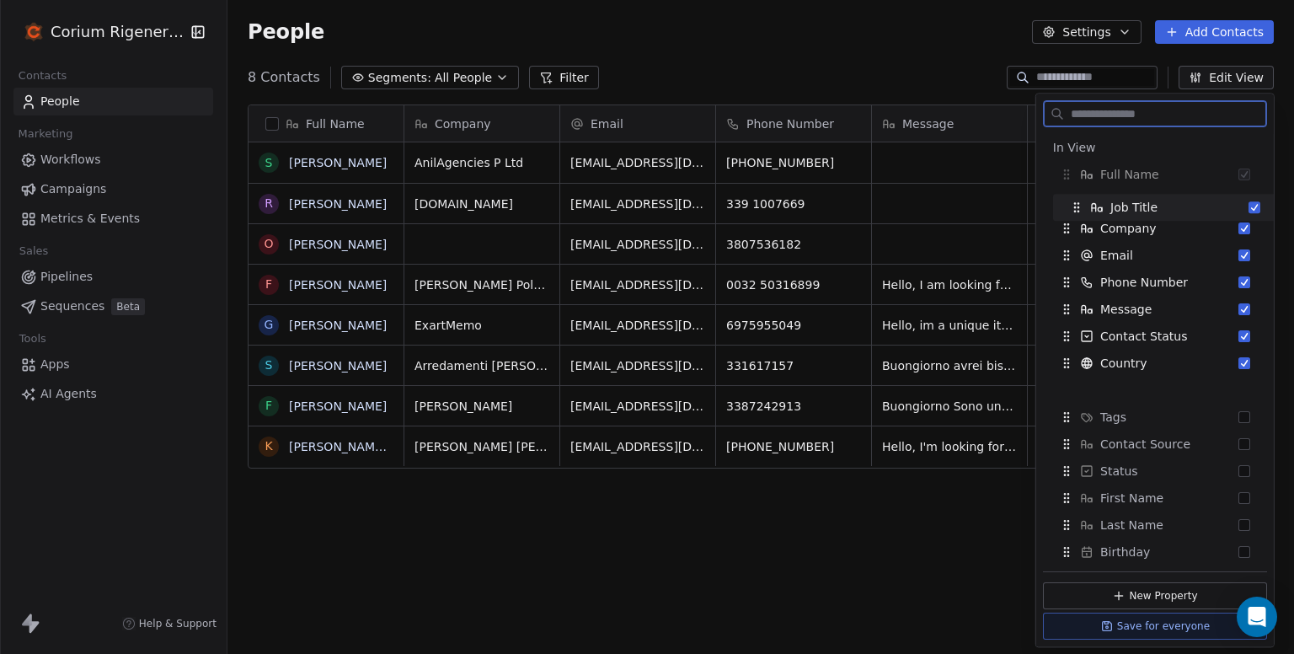
drag, startPoint x: 1072, startPoint y: 361, endPoint x: 1082, endPoint y: 205, distance: 156.2
click at [1082, 205] on icon "Suggestions" at bounding box center [1076, 207] width 13 height 13
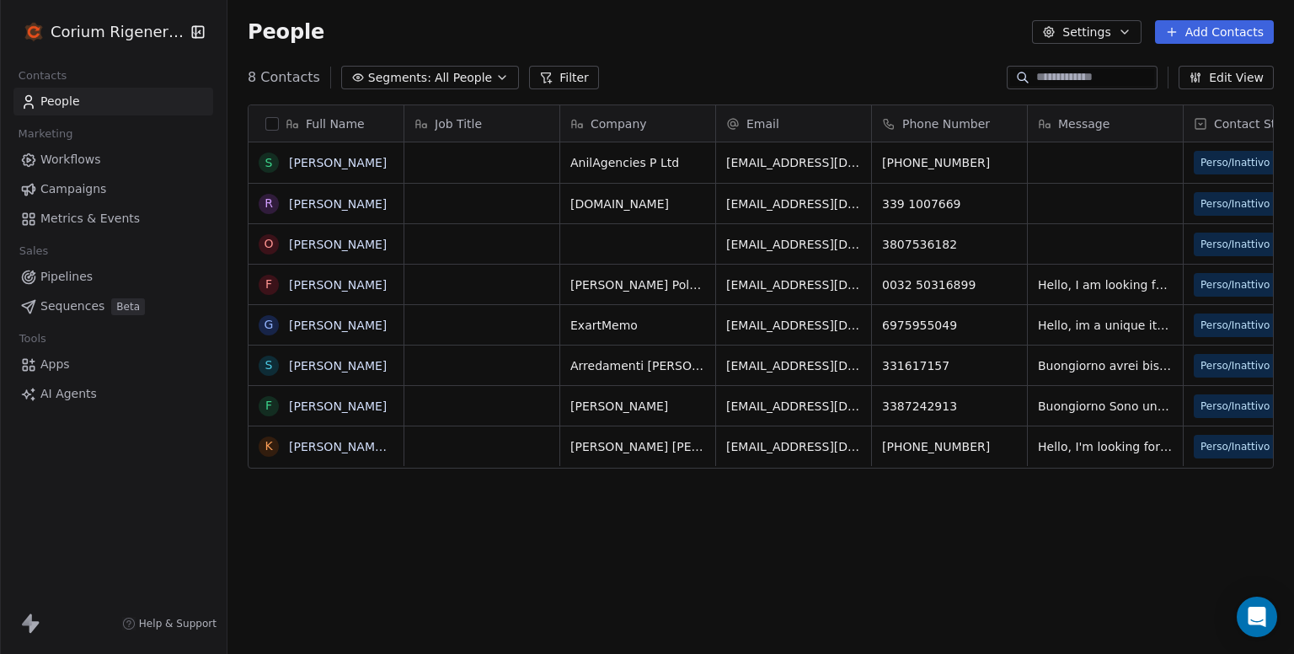
click at [676, 547] on div "Full Name S [PERSON_NAME] R [PERSON_NAME] O [PERSON_NAME] F [PERSON_NAME] G [PE…" at bounding box center [761, 379] width 1067 height 576
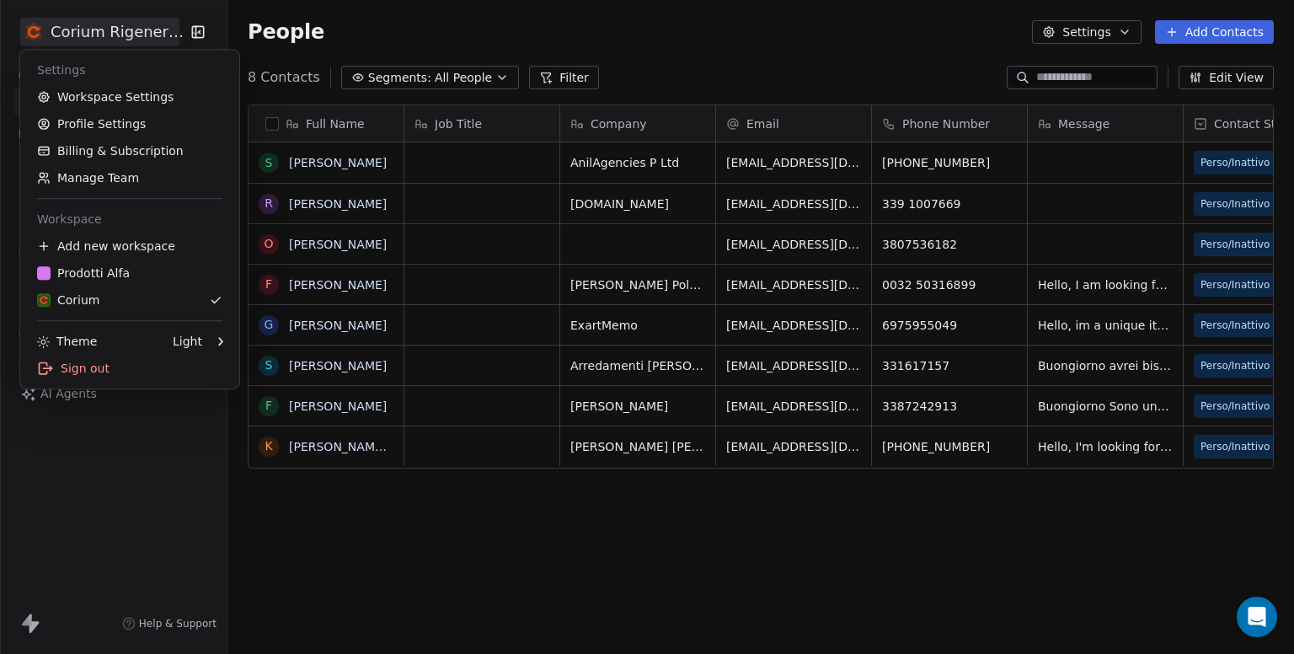
click at [147, 24] on html "Corium Rigenerato Contacts People Marketing Workflows Campaigns Metrics & Event…" at bounding box center [647, 327] width 1294 height 654
click at [88, 276] on div "Prodotti Alfa" at bounding box center [83, 273] width 93 height 17
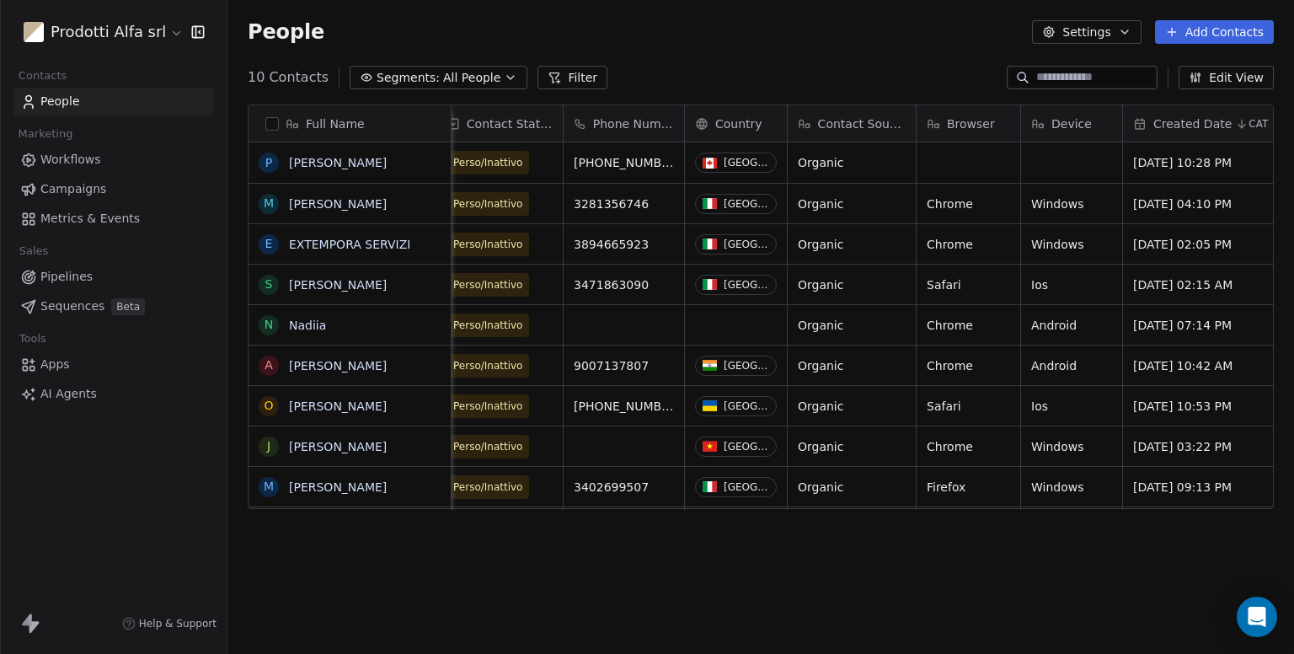
scroll to position [0, 513]
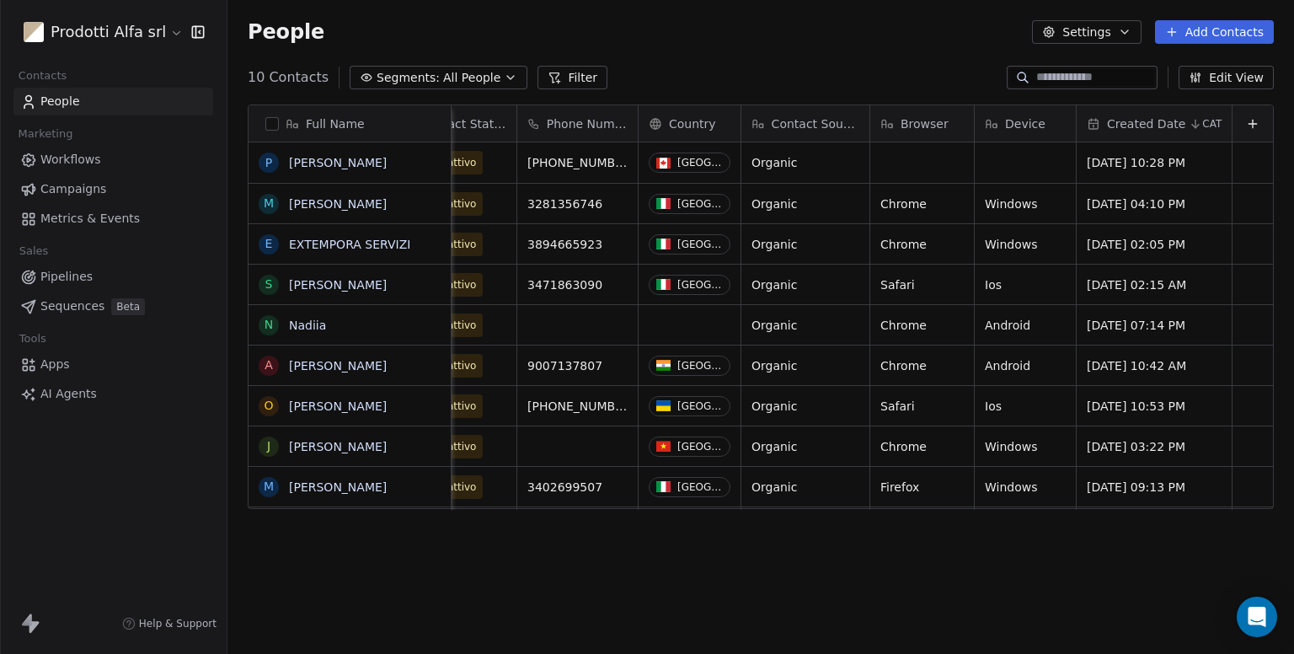
click at [1246, 72] on button "Edit View" at bounding box center [1226, 78] width 95 height 24
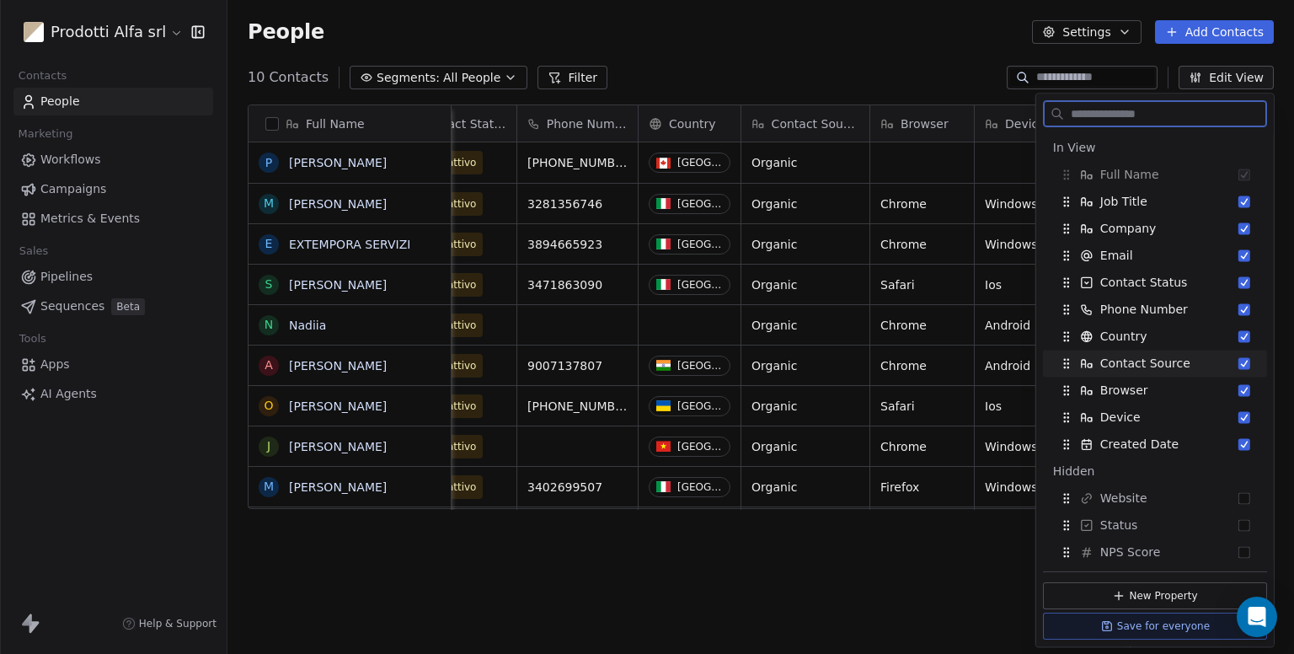
click at [1239, 366] on button "Suggestions" at bounding box center [1245, 363] width 12 height 12
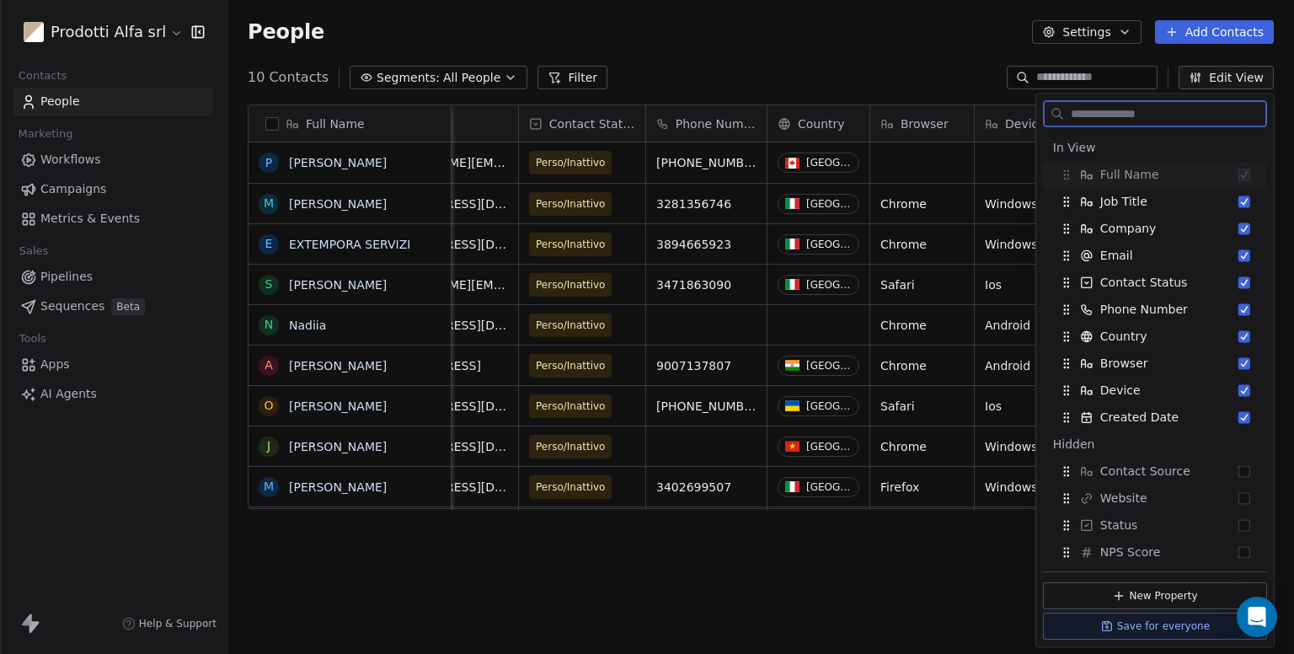
scroll to position [0, 384]
click at [1239, 366] on button "Suggestions" at bounding box center [1245, 363] width 12 height 12
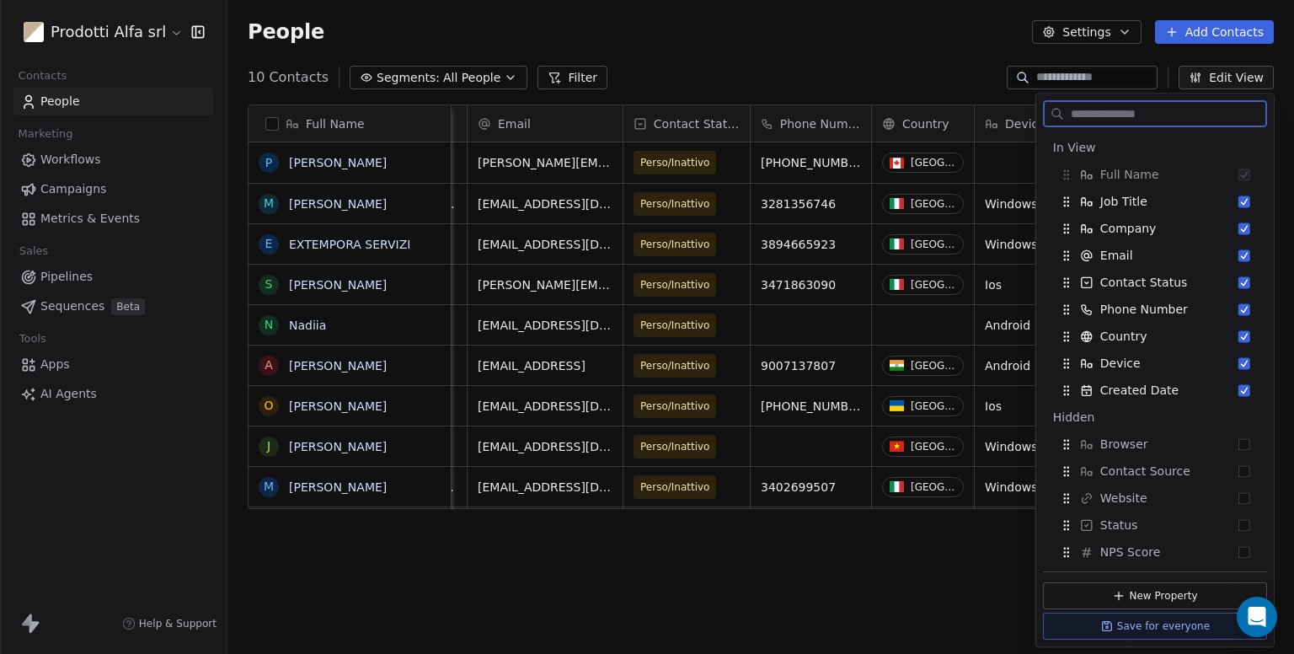
click at [1239, 366] on button "Suggestions" at bounding box center [1245, 363] width 12 height 12
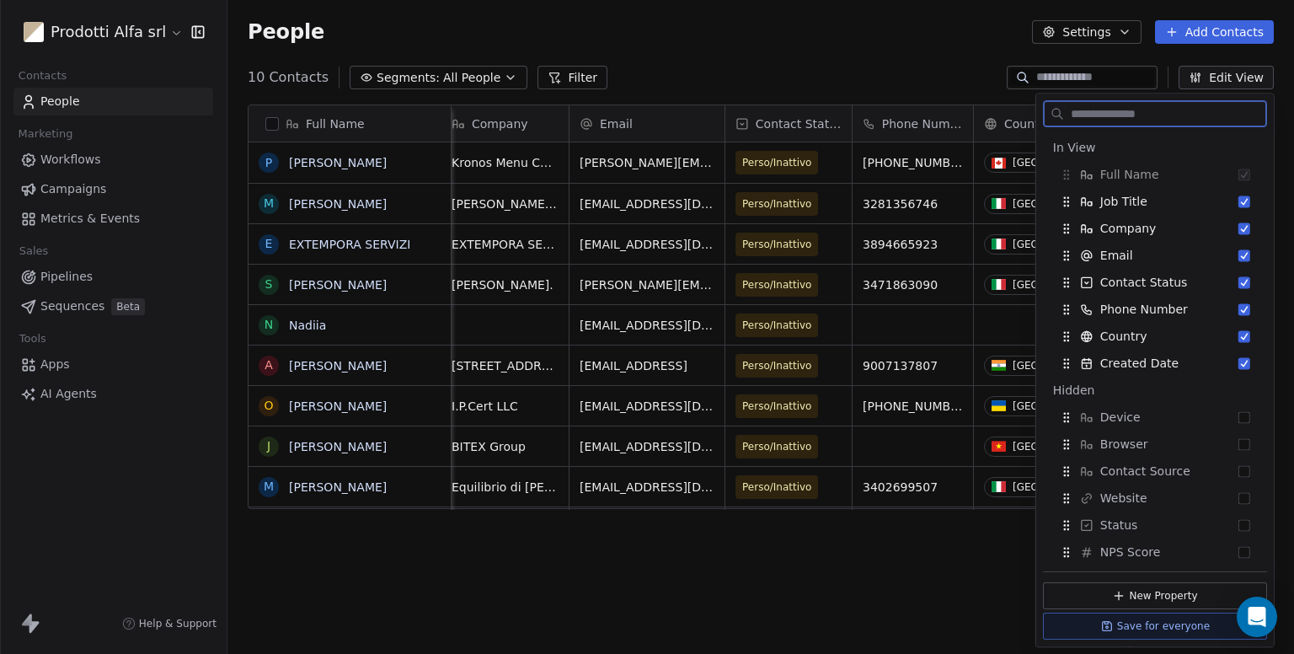
click at [1239, 366] on button "Suggestions" at bounding box center [1245, 363] width 12 height 12
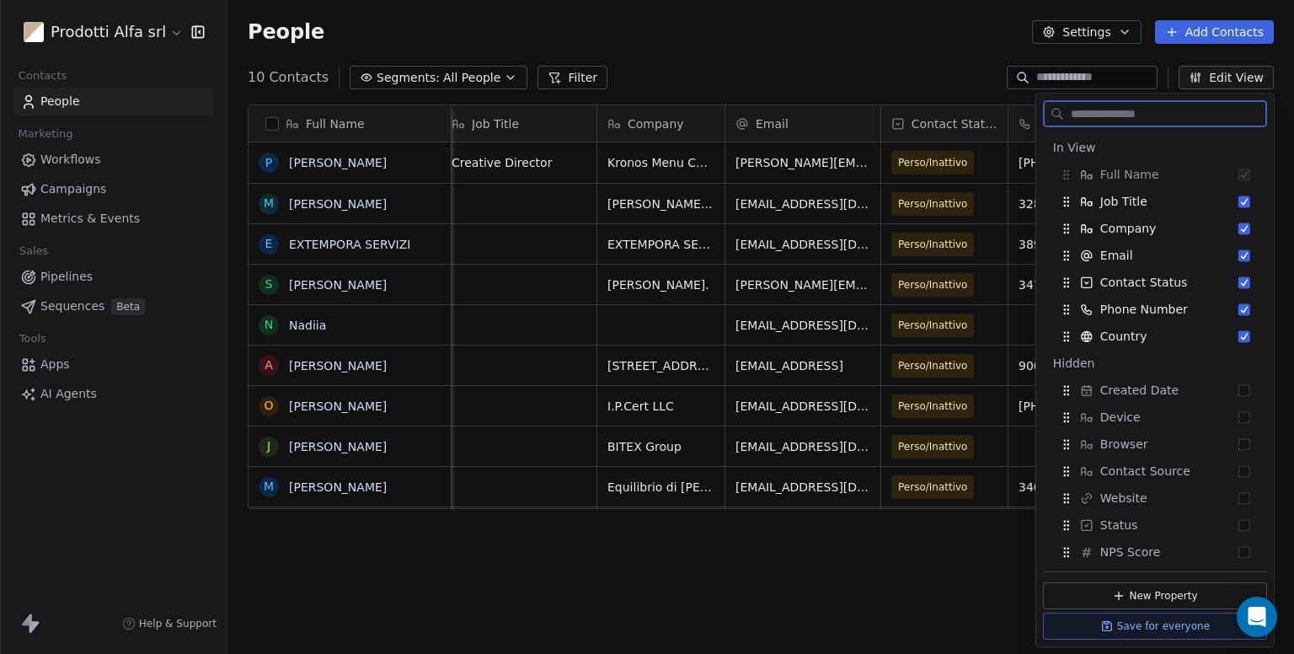
scroll to position [0, 23]
click at [806, 594] on div "Full Name [PERSON_NAME] Calfacacos M [PERSON_NAME] E EXTEMPORA SERVIZI S [PERSO…" at bounding box center [761, 379] width 1067 height 576
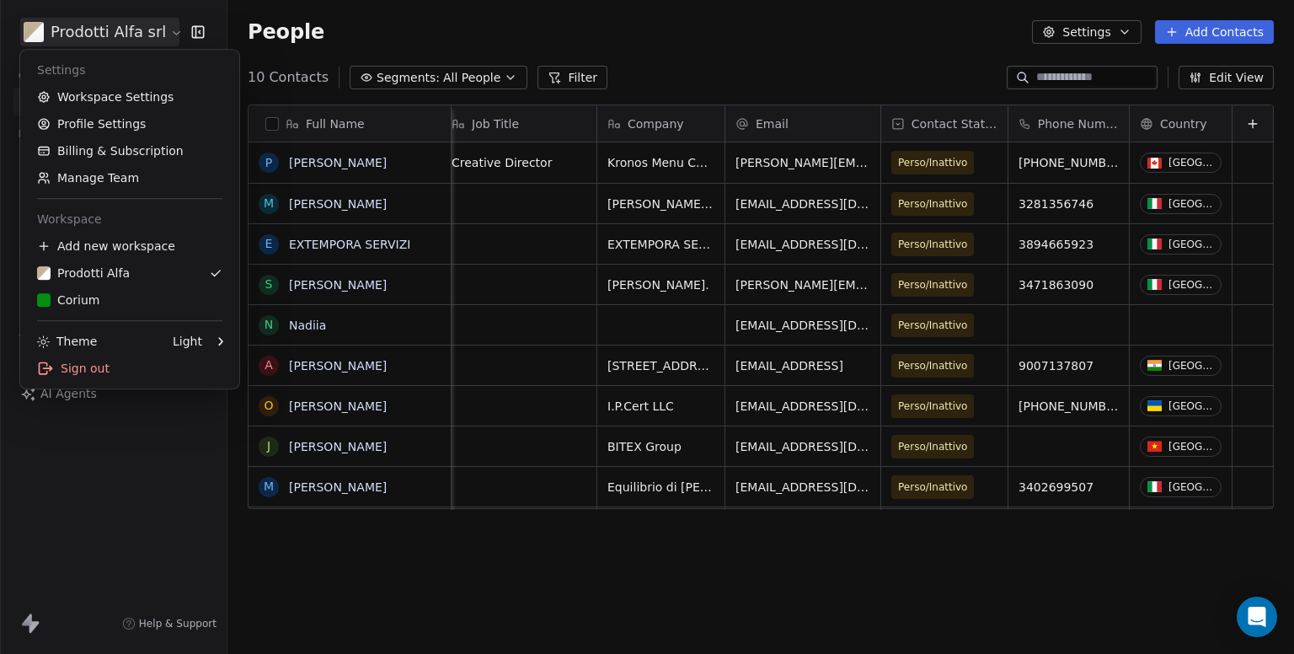
click at [117, 25] on html "Prodotti Alfa srl Contacts People Marketing Workflows Campaigns Metrics & Event…" at bounding box center [647, 327] width 1294 height 654
click at [79, 299] on div "Corium" at bounding box center [68, 300] width 63 height 17
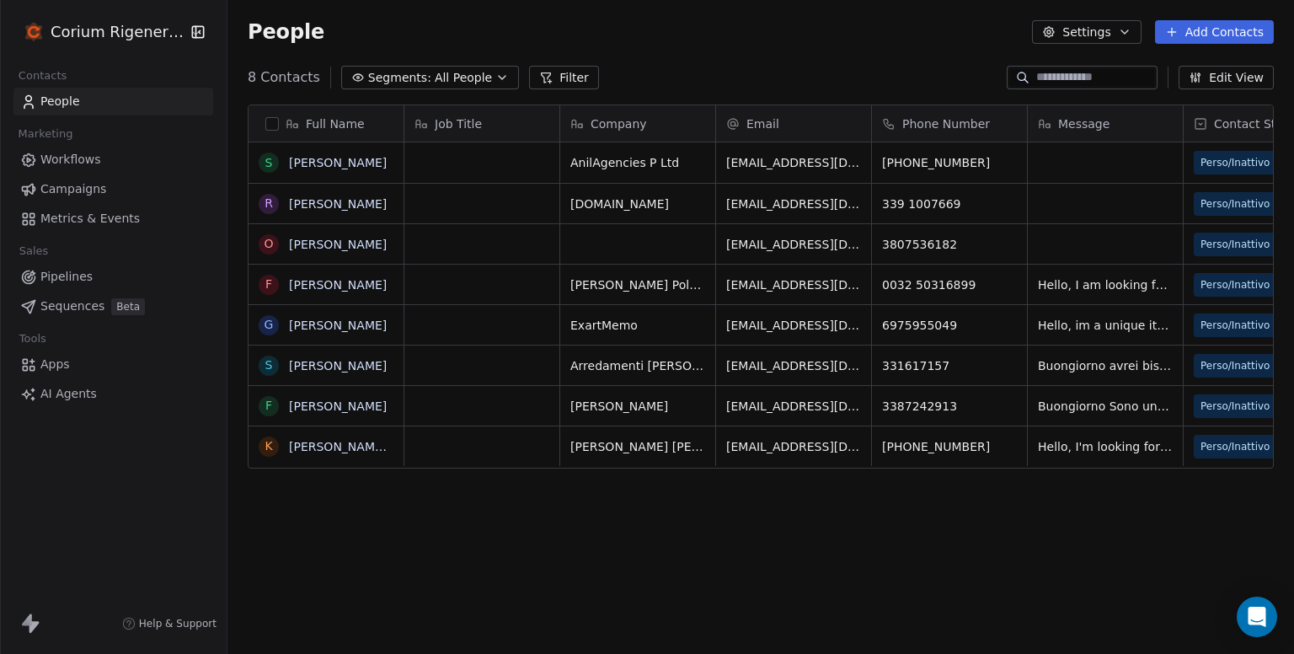
scroll to position [562, 1053]
click at [1219, 76] on button "Edit View" at bounding box center [1226, 78] width 95 height 24
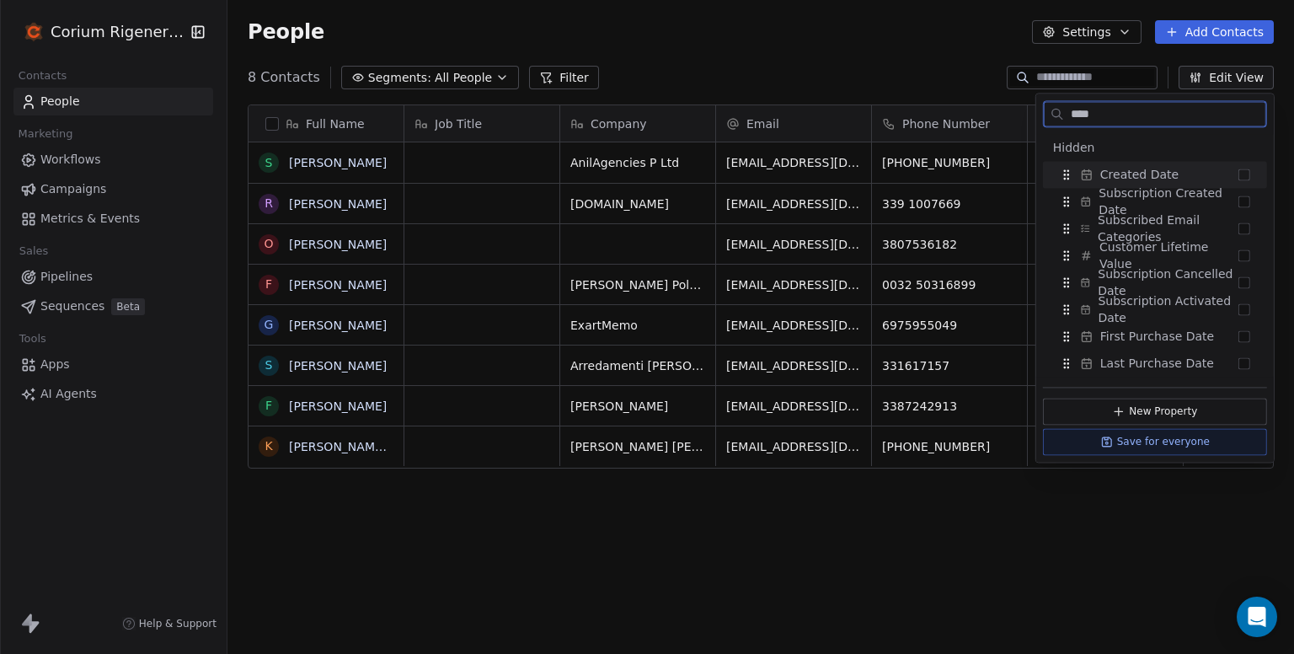
click at [1242, 173] on button "Suggestions" at bounding box center [1245, 175] width 12 height 12
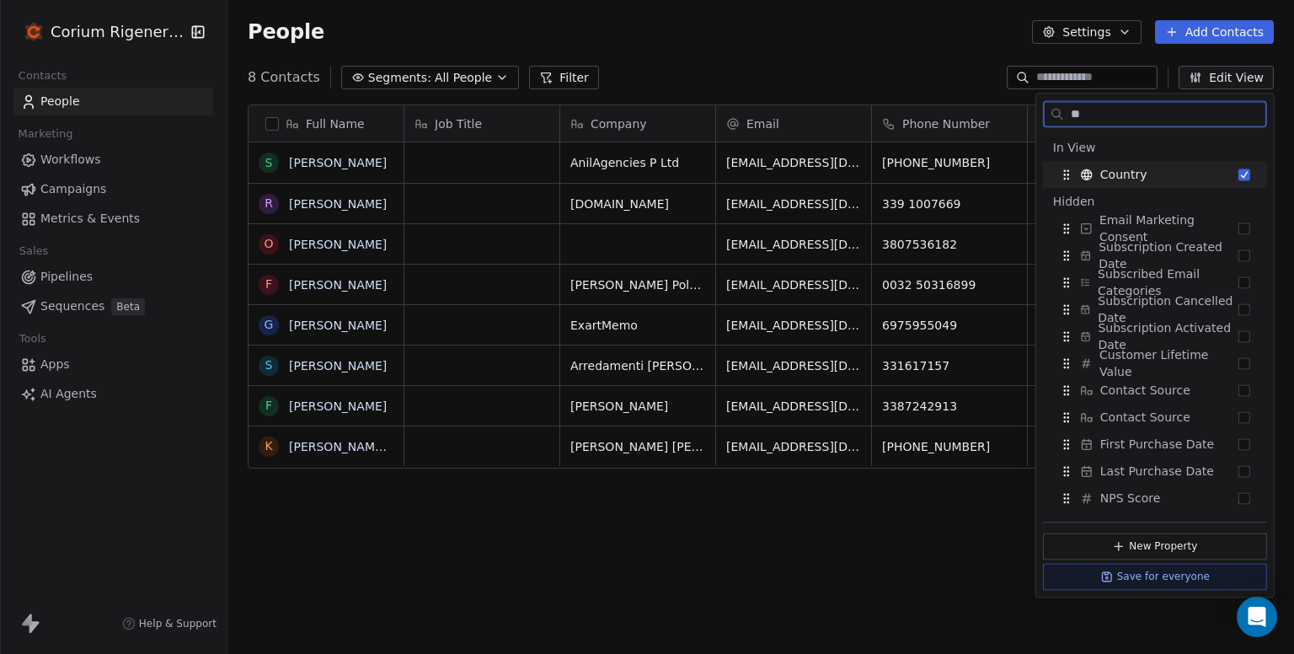
type input "*"
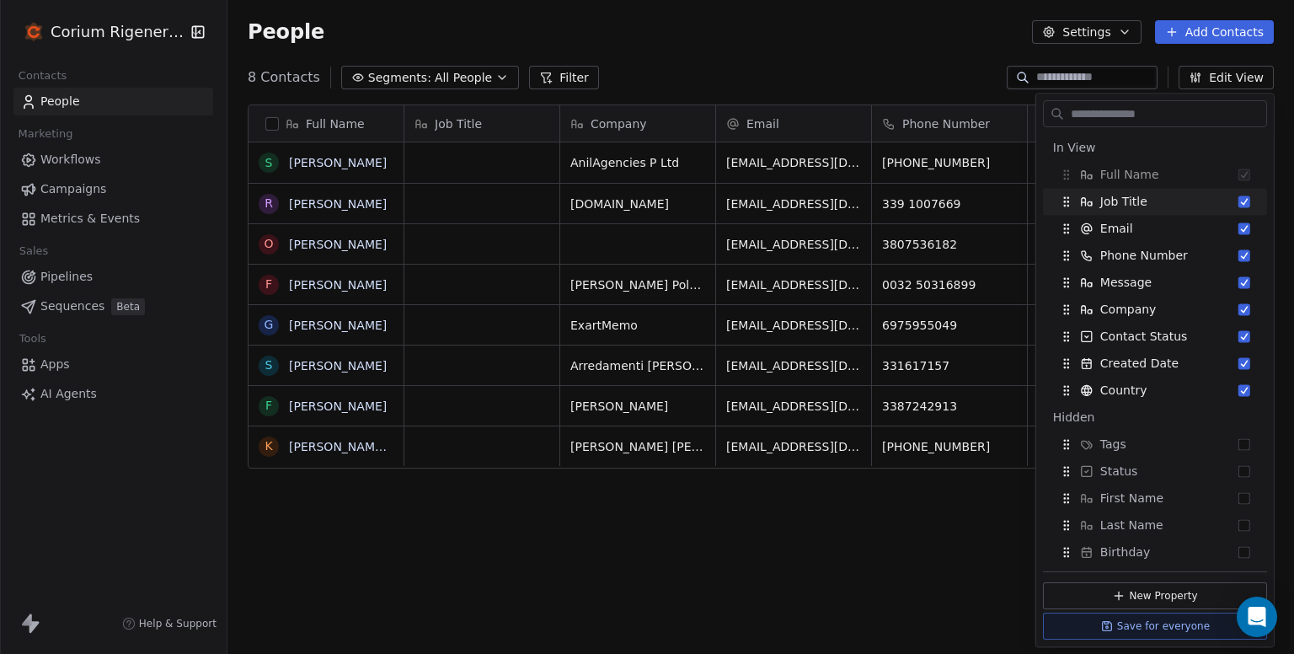
click at [836, 506] on div "Full Name S [PERSON_NAME] R [PERSON_NAME] O [PERSON_NAME] F [PERSON_NAME] G [PE…" at bounding box center [761, 379] width 1067 height 576
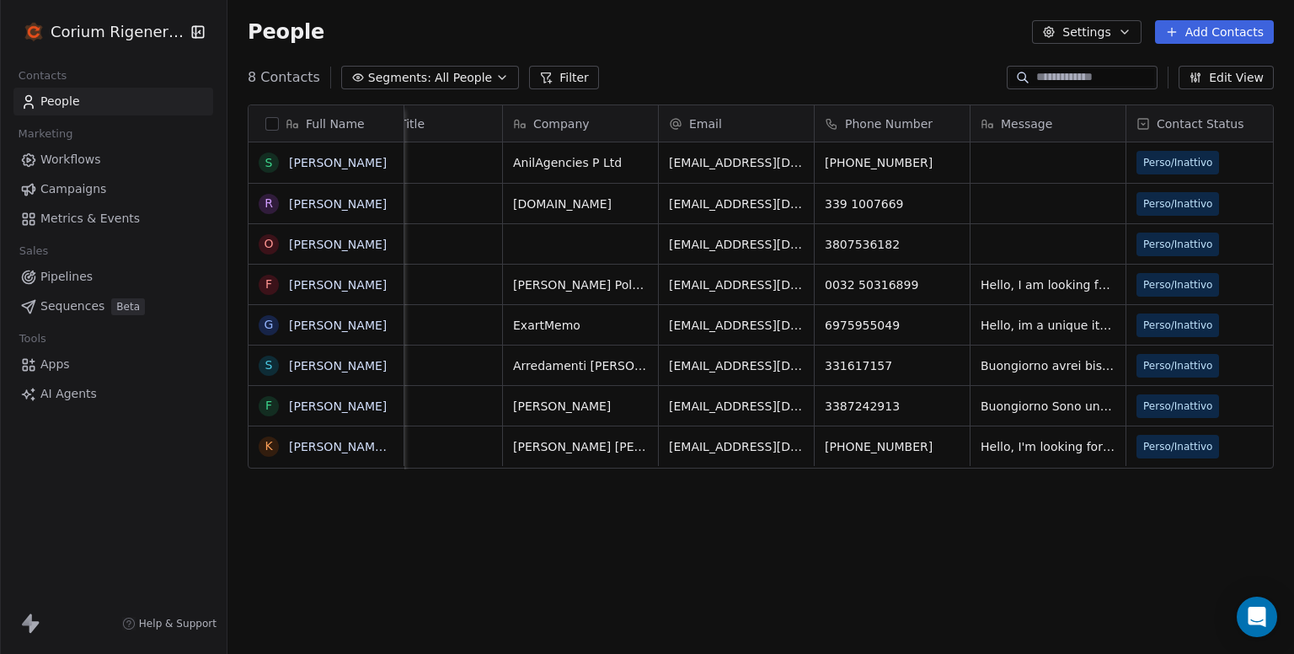
scroll to position [0, 0]
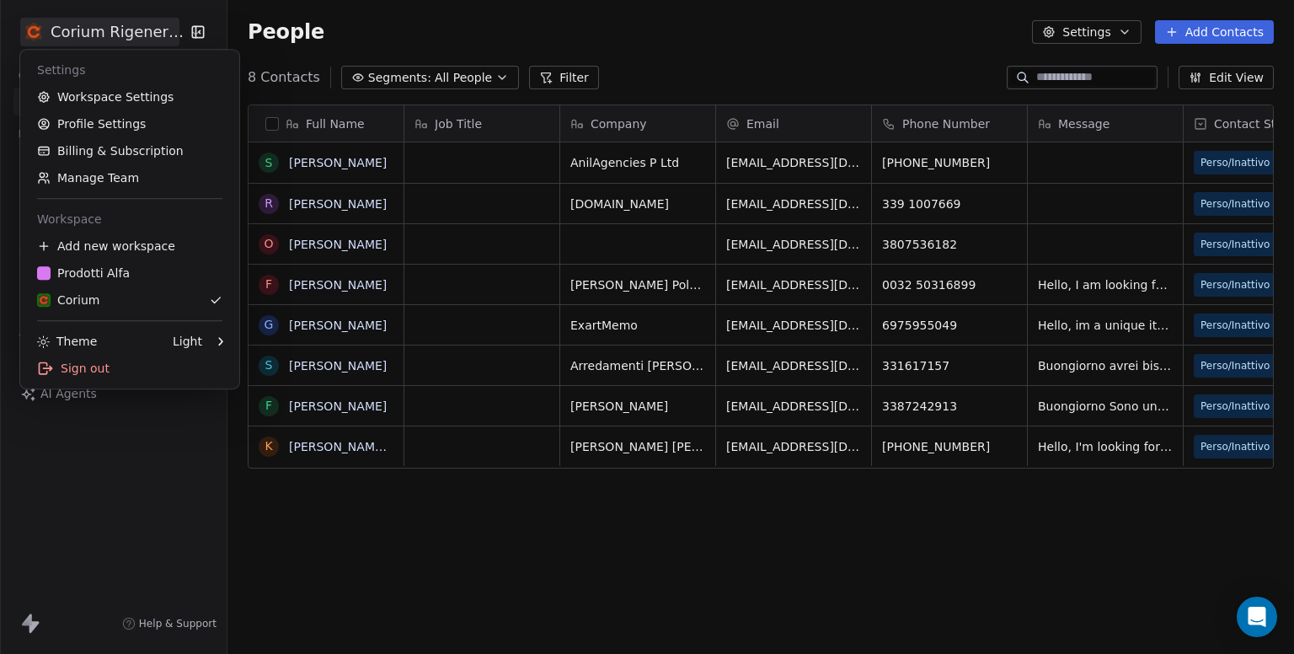
click at [163, 30] on html "Corium Rigenerato Contacts People Marketing Workflows Campaigns Metrics & Event…" at bounding box center [647, 327] width 1294 height 654
click at [111, 175] on link "Manage Team" at bounding box center [130, 177] width 206 height 27
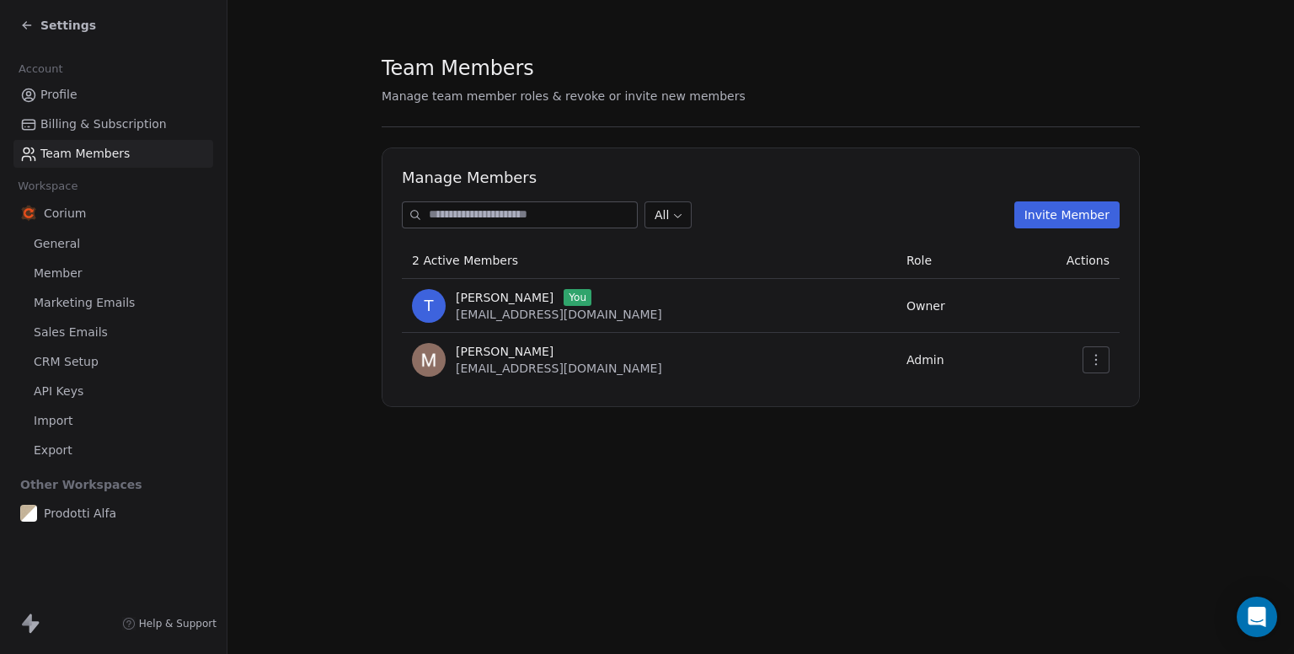
click at [321, 139] on section "Team Members Manage team member roles & revoke or invite new members Manage Mem…" at bounding box center [761, 230] width 1067 height 461
